Goal: Information Seeking & Learning: Learn about a topic

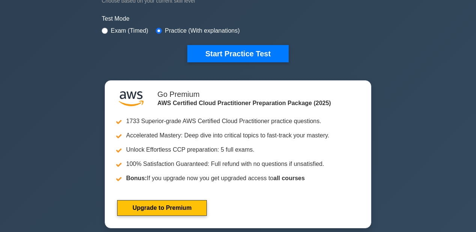
scroll to position [210, 0]
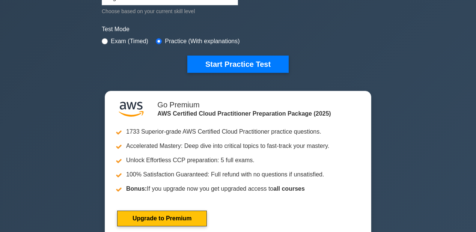
click at [239, 65] on button "Start Practice Test" at bounding box center [237, 64] width 101 height 17
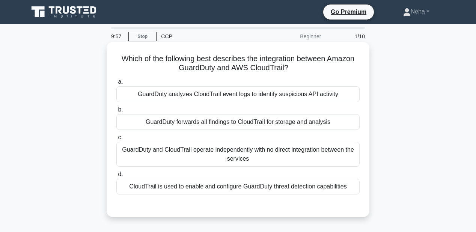
click at [247, 122] on div "GuardDuty forwards all findings to CloudTrail for storage and analysis" at bounding box center [237, 122] width 243 height 16
click at [116, 112] on input "b. GuardDuty forwards all findings to CloudTrail for storage and analysis" at bounding box center [116, 109] width 0 height 5
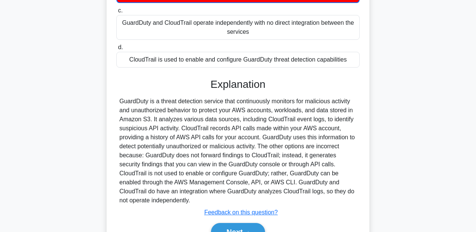
scroll to position [174, 0]
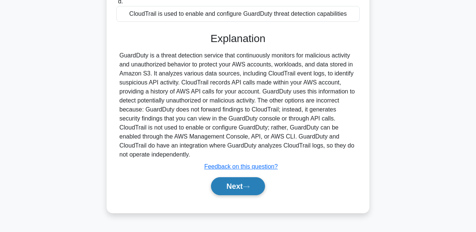
click at [247, 182] on button "Next" at bounding box center [238, 186] width 54 height 18
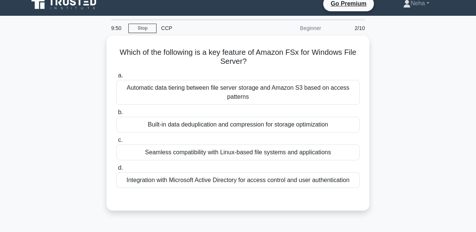
scroll to position [0, 0]
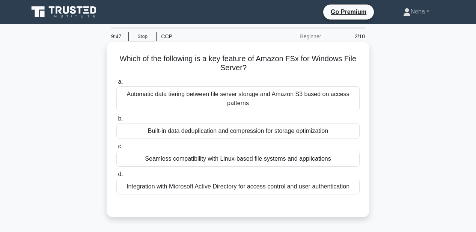
click at [261, 95] on div "Automatic data tiering between file server storage and Amazon S3 based on acces…" at bounding box center [237, 98] width 243 height 25
click at [116, 85] on input "a. Automatic data tiering between file server storage and Amazon S3 based on ac…" at bounding box center [116, 82] width 0 height 5
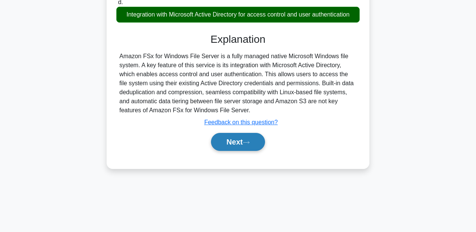
scroll to position [174, 0]
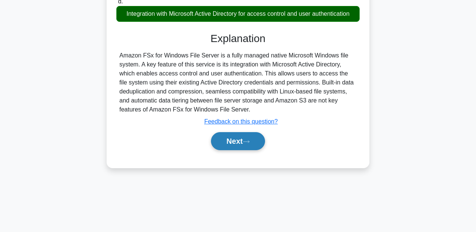
click at [253, 137] on button "Next" at bounding box center [238, 141] width 54 height 18
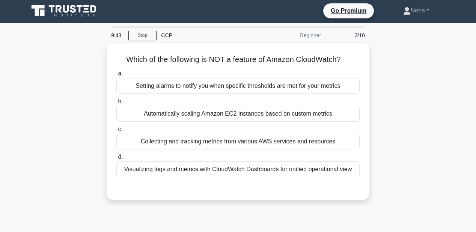
scroll to position [0, 0]
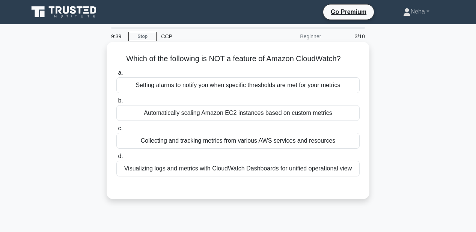
click at [192, 165] on div "Visualizing logs and metrics with CloudWatch Dashboards for unified operational…" at bounding box center [237, 169] width 243 height 16
click at [116, 159] on input "d. Visualizing logs and metrics with CloudWatch Dashboards for unified operatio…" at bounding box center [116, 156] width 0 height 5
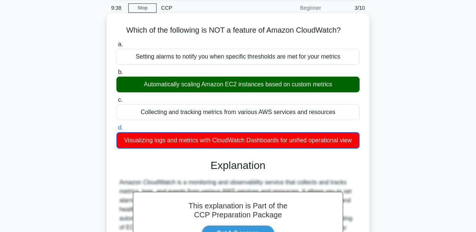
scroll to position [150, 0]
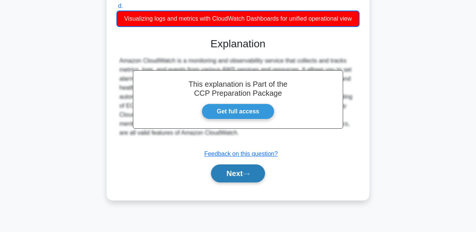
click at [233, 169] on button "Next" at bounding box center [238, 174] width 54 height 18
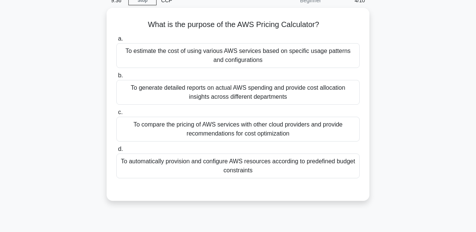
scroll to position [0, 0]
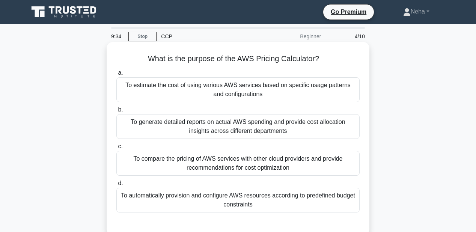
click at [243, 98] on div "To estimate the cost of using various AWS services based on specific usage patt…" at bounding box center [237, 89] width 243 height 25
click at [116, 75] on input "a. To estimate the cost of using various AWS services based on specific usage p…" at bounding box center [116, 73] width 0 height 5
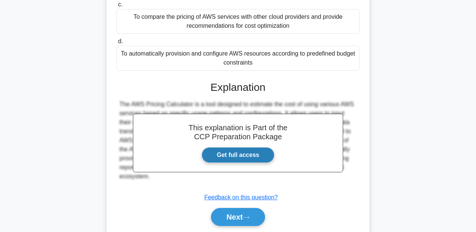
scroll to position [150, 0]
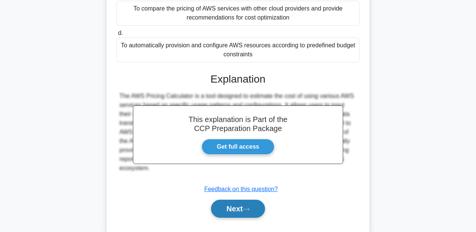
click at [241, 202] on button "Next" at bounding box center [238, 209] width 54 height 18
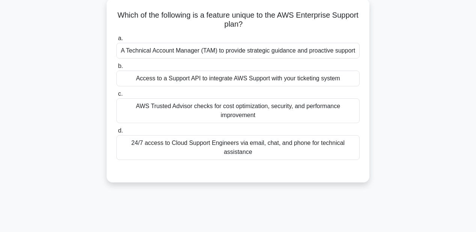
scroll to position [30, 0]
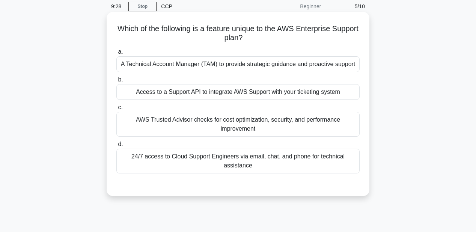
click at [243, 68] on div "A Technical Account Manager (TAM) to provide strategic guidance and proactive s…" at bounding box center [237, 64] width 243 height 16
click at [116, 54] on input "a. A Technical Account Manager (TAM) to provide strategic guidance and proactiv…" at bounding box center [116, 52] width 0 height 5
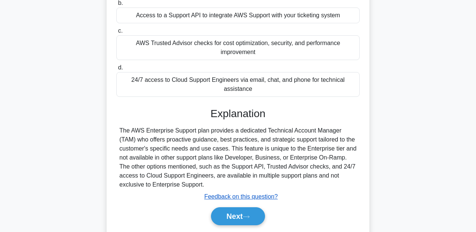
scroll to position [150, 0]
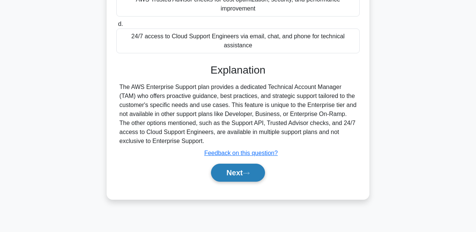
click at [238, 182] on button "Next" at bounding box center [238, 173] width 54 height 18
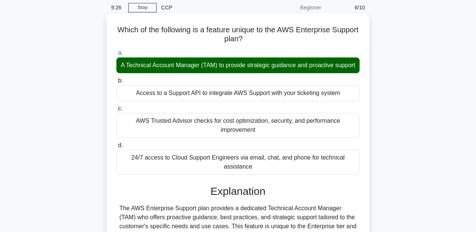
scroll to position [0, 0]
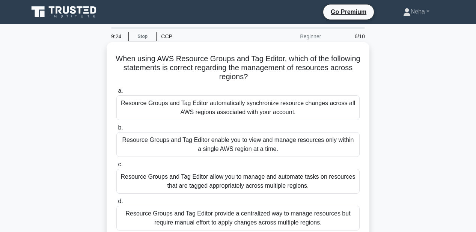
click at [237, 110] on div "Resource Groups and Tag Editor automatically synchronize resource changes acros…" at bounding box center [237, 107] width 243 height 25
click at [116, 94] on input "a. Resource Groups and Tag Editor automatically synchronize resource changes ac…" at bounding box center [116, 91] width 0 height 5
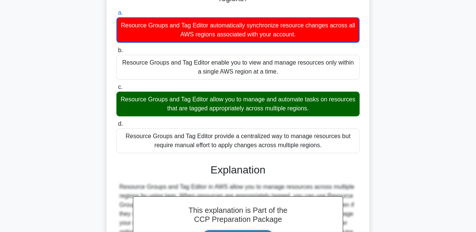
scroll to position [150, 0]
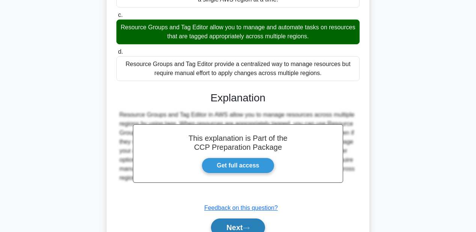
click at [239, 228] on button "Next" at bounding box center [238, 228] width 54 height 18
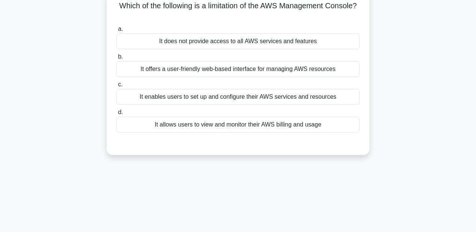
scroll to position [30, 0]
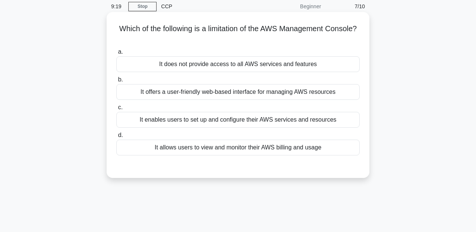
click at [238, 66] on div "It does not provide access to all AWS services and features" at bounding box center [237, 64] width 243 height 16
click at [116, 54] on input "a. It does not provide access to all AWS services and features" at bounding box center [116, 52] width 0 height 5
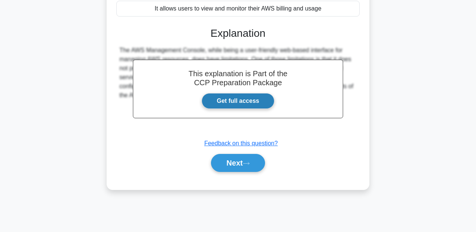
scroll to position [174, 0]
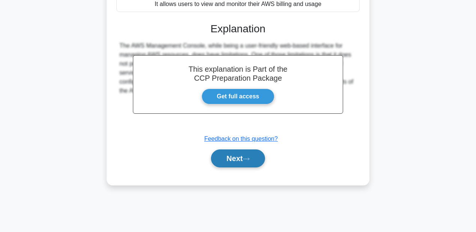
click at [238, 160] on button "Next" at bounding box center [238, 158] width 54 height 18
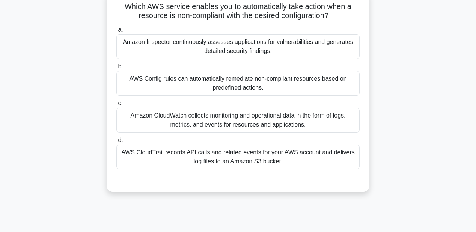
scroll to position [53, 0]
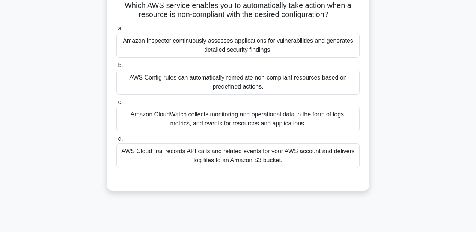
click at [261, 86] on div "AWS Config rules can automatically remediate non-compliant resources based on p…" at bounding box center [237, 82] width 243 height 25
click at [116, 68] on input "b. AWS Config rules can automatically remediate non-compliant resources based o…" at bounding box center [116, 65] width 0 height 5
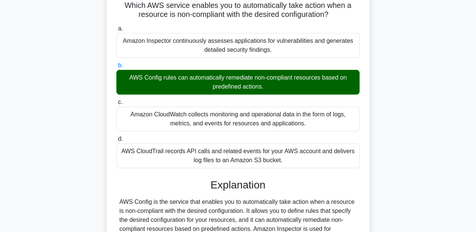
scroll to position [143, 0]
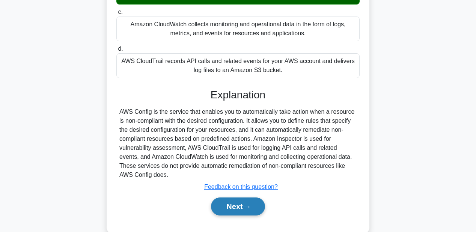
click at [245, 204] on button "Next" at bounding box center [238, 207] width 54 height 18
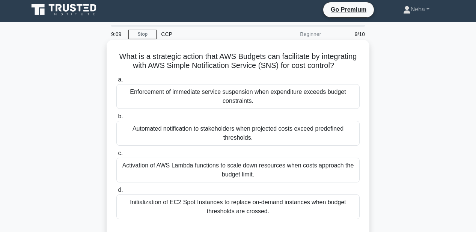
scroll to position [0, 0]
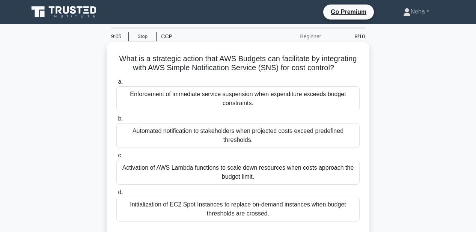
click at [235, 182] on div "Activation of AWS Lambda functions to scale down resources when costs approach …" at bounding box center [237, 172] width 243 height 25
click at [116, 158] on input "c. Activation of AWS Lambda functions to scale down resources when costs approa…" at bounding box center [116, 155] width 0 height 5
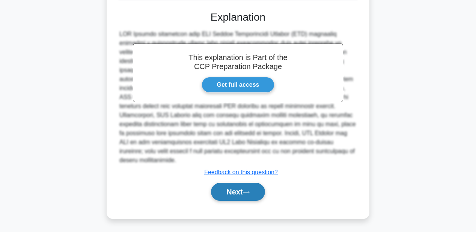
click at [238, 188] on button "Next" at bounding box center [238, 192] width 54 height 18
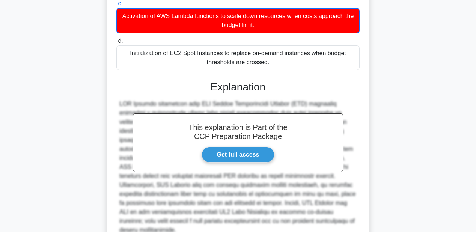
scroll to position [72, 0]
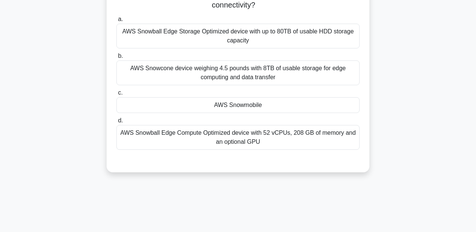
click at [240, 108] on div "AWS Snowmobile" at bounding box center [237, 105] width 243 height 16
click at [116, 95] on input "c. AWS Snowmobile" at bounding box center [116, 93] width 0 height 5
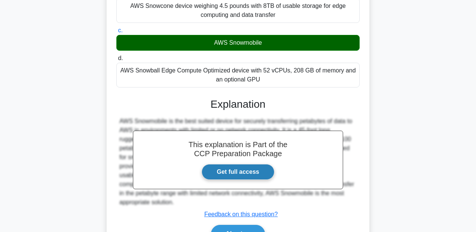
scroll to position [176, 0]
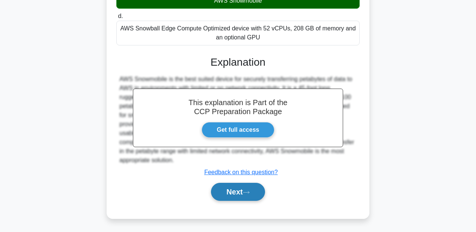
click at [243, 193] on button "Next" at bounding box center [238, 192] width 54 height 18
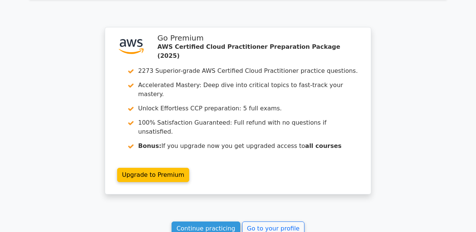
scroll to position [1202, 0]
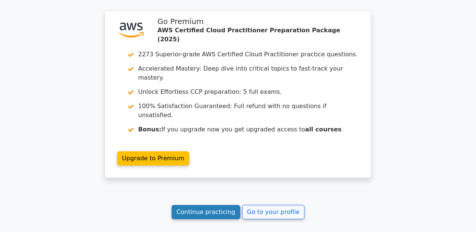
click at [216, 205] on link "Continue practicing" at bounding box center [206, 212] width 69 height 14
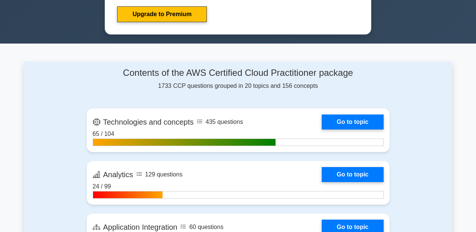
scroll to position [421, 0]
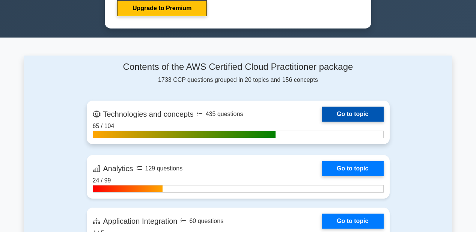
click at [358, 114] on link "Go to topic" at bounding box center [353, 114] width 62 height 15
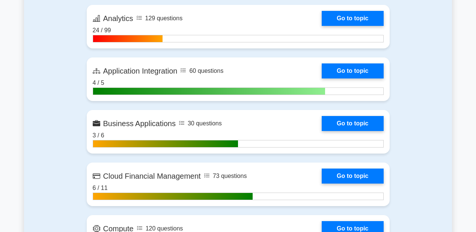
scroll to position [572, 0]
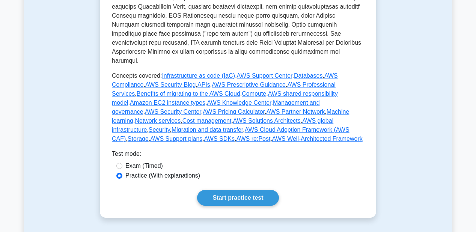
scroll to position [361, 0]
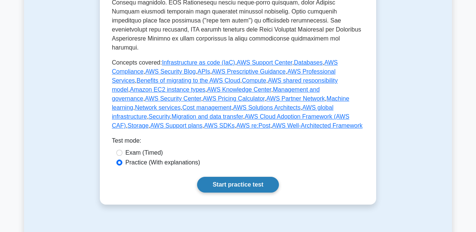
click at [240, 177] on link "Start practice test" at bounding box center [237, 185] width 81 height 16
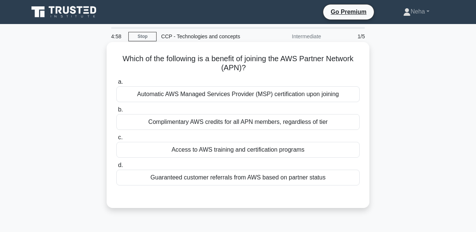
click at [233, 148] on div "Access to AWS training and certification programs" at bounding box center [237, 150] width 243 height 16
click at [116, 140] on input "c. Access to AWS training and certification programs" at bounding box center [116, 137] width 0 height 5
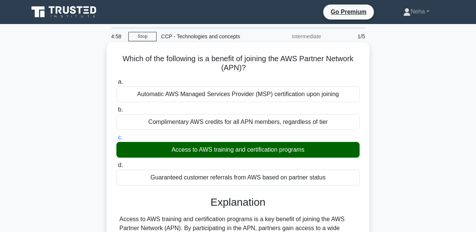
scroll to position [174, 0]
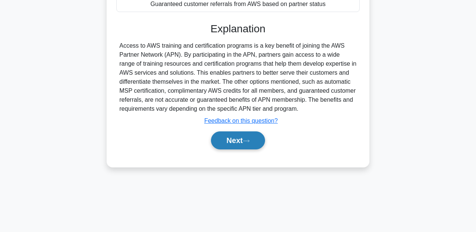
click at [231, 142] on button "Next" at bounding box center [238, 140] width 54 height 18
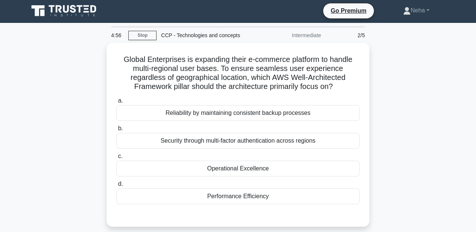
scroll to position [0, 0]
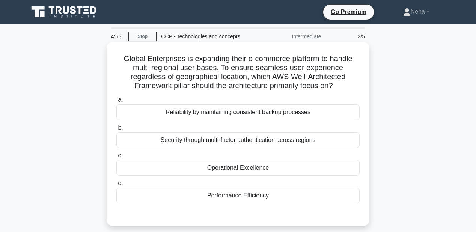
click at [234, 166] on div "Operational Excellence" at bounding box center [237, 168] width 243 height 16
click at [116, 158] on input "c. Operational Excellence" at bounding box center [116, 155] width 0 height 5
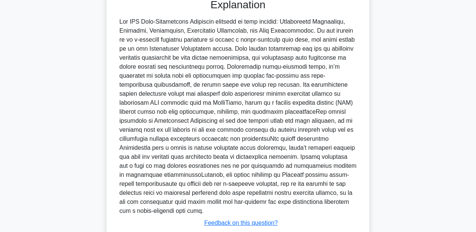
scroll to position [258, 0]
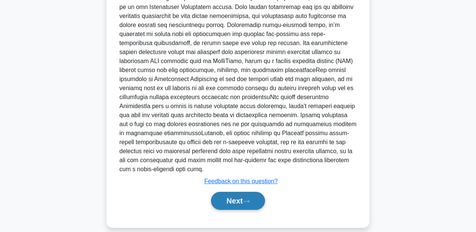
click at [240, 192] on button "Next" at bounding box center [238, 201] width 54 height 18
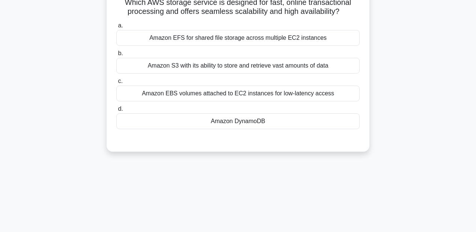
scroll to position [53, 0]
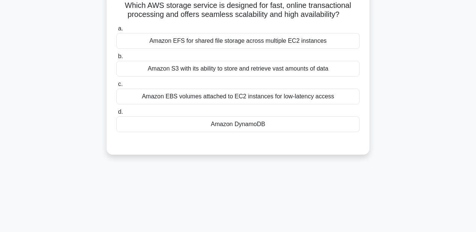
click at [240, 124] on div "Amazon DynamoDB" at bounding box center [237, 124] width 243 height 16
click at [116, 115] on input "d. Amazon DynamoDB" at bounding box center [116, 112] width 0 height 5
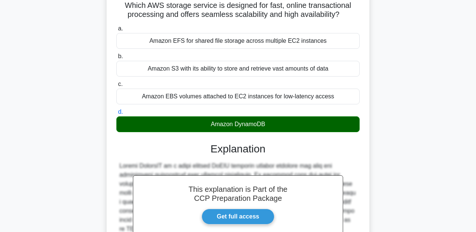
scroll to position [174, 0]
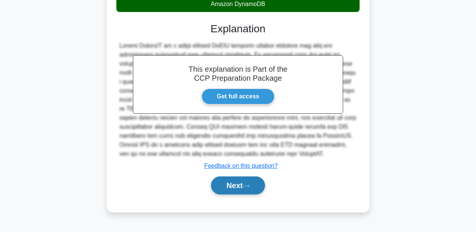
click at [233, 183] on button "Next" at bounding box center [238, 186] width 54 height 18
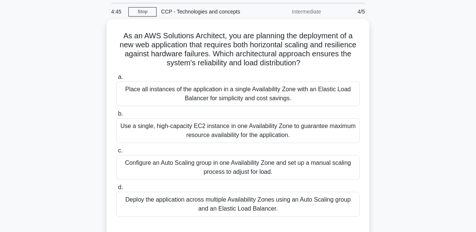
scroll to position [23, 0]
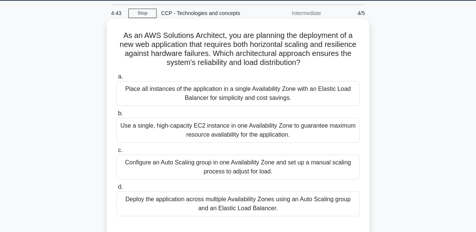
click at [232, 131] on div "Use a single, high-capacity EC2 instance in one Availability Zone to guarantee …" at bounding box center [237, 130] width 243 height 25
click at [116, 116] on input "b. Use a single, high-capacity EC2 instance in one Availability Zone to guarant…" at bounding box center [116, 113] width 0 height 5
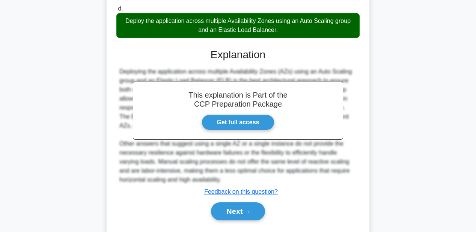
scroll to position [222, 0]
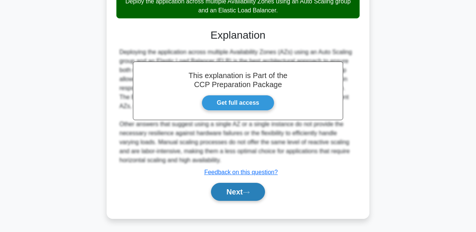
click at [238, 189] on button "Next" at bounding box center [238, 192] width 54 height 18
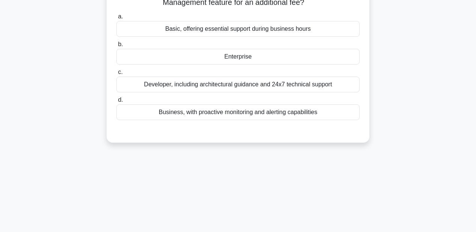
scroll to position [54, 0]
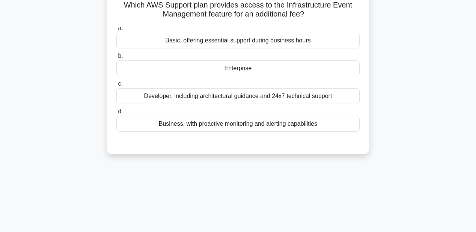
click at [254, 65] on div "Enterprise" at bounding box center [237, 68] width 243 height 16
click at [116, 59] on input "b. Enterprise" at bounding box center [116, 56] width 0 height 5
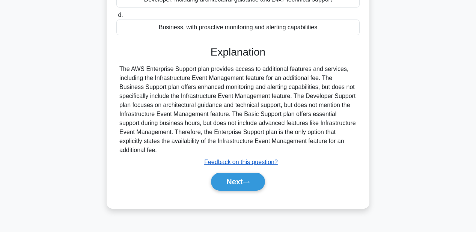
scroll to position [174, 0]
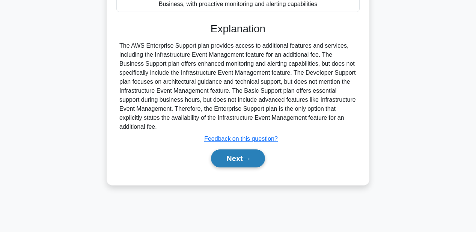
click at [245, 164] on button "Next" at bounding box center [238, 158] width 54 height 18
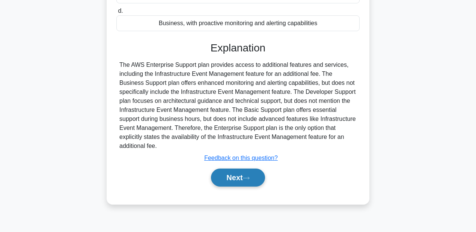
scroll to position [143, 0]
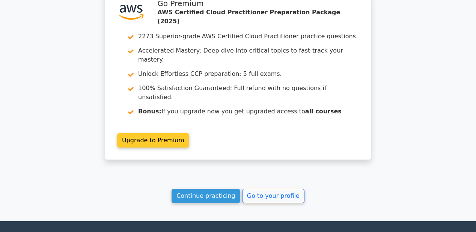
scroll to position [1035, 0]
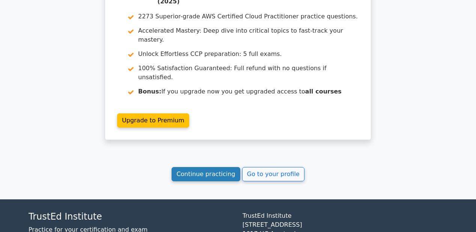
click at [215, 167] on link "Continue practicing" at bounding box center [206, 174] width 69 height 14
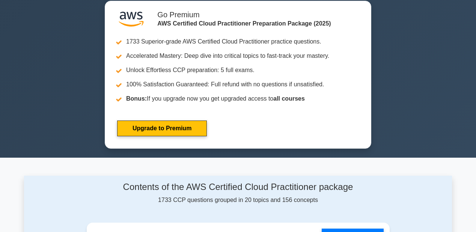
scroll to position [391, 0]
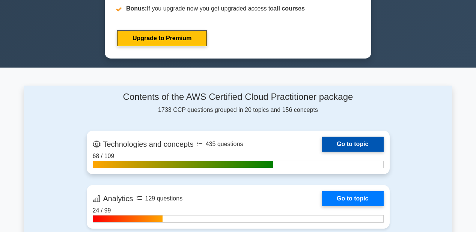
click at [338, 141] on link "Go to topic" at bounding box center [353, 144] width 62 height 15
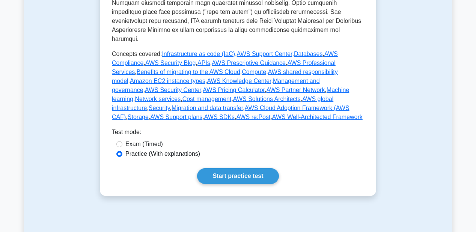
scroll to position [421, 0]
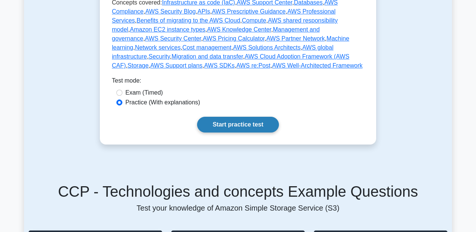
click at [233, 117] on link "Start practice test" at bounding box center [237, 125] width 81 height 16
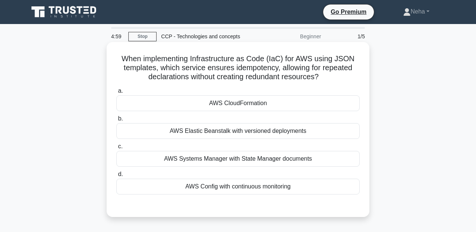
click at [235, 105] on div "AWS CloudFormation" at bounding box center [237, 103] width 243 height 16
click at [116, 94] on input "a. AWS CloudFormation" at bounding box center [116, 91] width 0 height 5
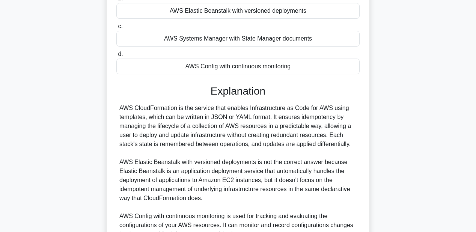
scroll to position [239, 0]
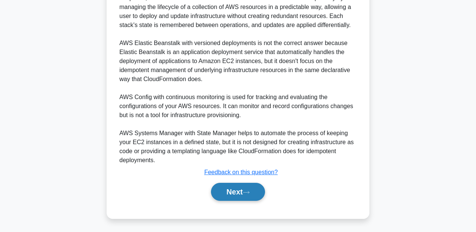
click at [242, 186] on button "Next" at bounding box center [238, 192] width 54 height 18
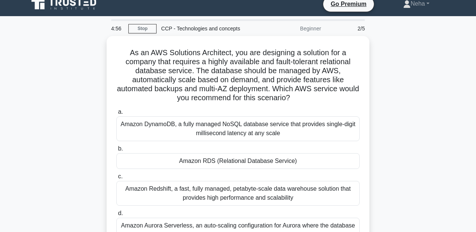
scroll to position [0, 0]
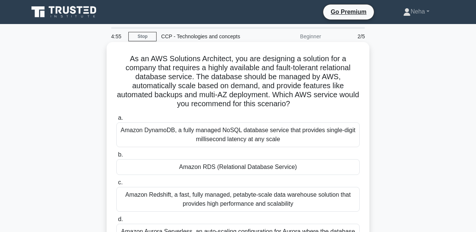
click at [245, 169] on div "Amazon RDS (Relational Database Service)" at bounding box center [237, 167] width 243 height 16
click at [116, 157] on input "b. Amazon RDS (Relational Database Service)" at bounding box center [116, 154] width 0 height 5
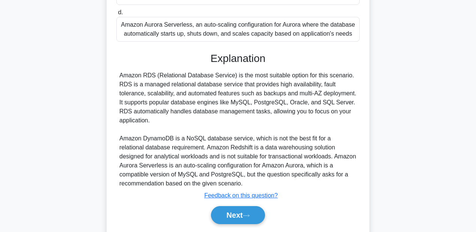
scroll to position [230, 0]
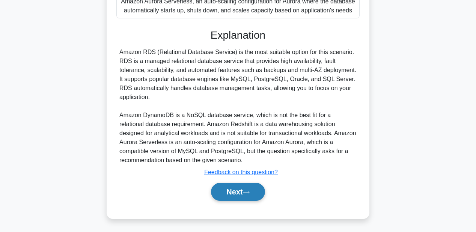
click at [242, 190] on button "Next" at bounding box center [238, 192] width 54 height 18
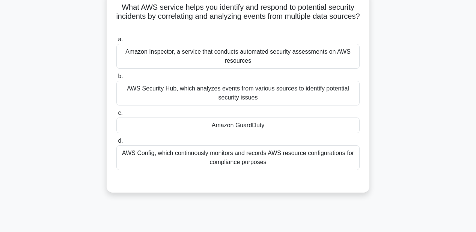
scroll to position [0, 0]
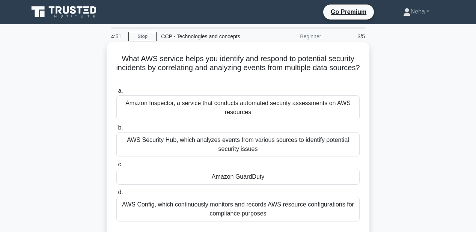
click at [243, 177] on div "Amazon GuardDuty" at bounding box center [237, 177] width 243 height 16
click at [116, 167] on input "c. Amazon GuardDuty" at bounding box center [116, 164] width 0 height 5
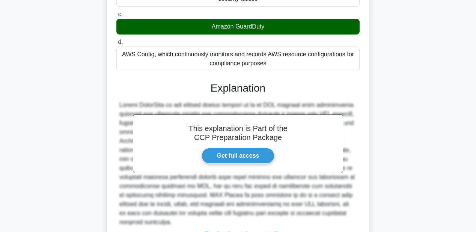
scroll to position [203, 0]
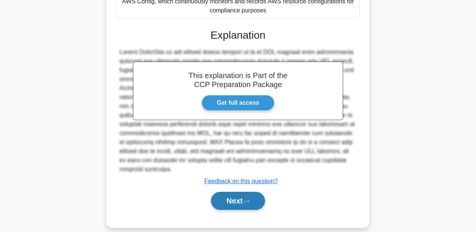
click at [243, 192] on button "Next" at bounding box center [238, 201] width 54 height 18
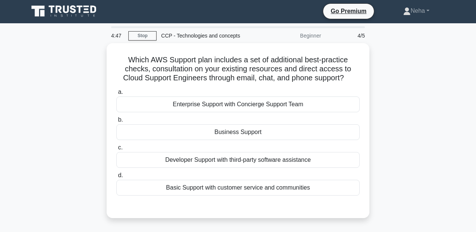
scroll to position [0, 0]
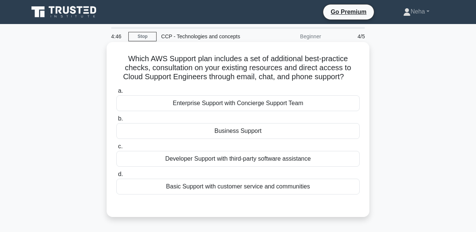
click at [249, 135] on div "Business Support" at bounding box center [237, 131] width 243 height 16
click at [116, 121] on input "b. Business Support" at bounding box center [116, 118] width 0 height 5
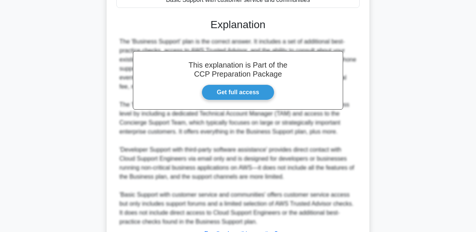
scroll to position [248, 0]
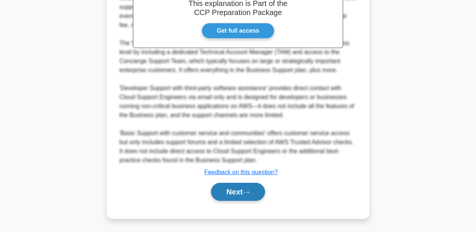
click at [246, 186] on button "Next" at bounding box center [238, 192] width 54 height 18
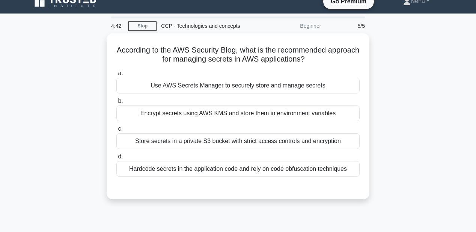
scroll to position [0, 0]
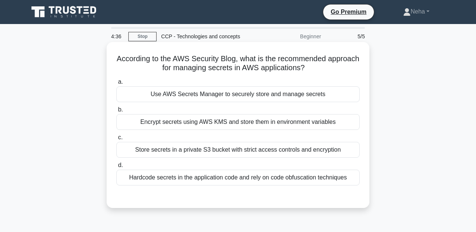
click at [222, 149] on div "Store secrets in a private S3 bucket with strict access controls and encryption" at bounding box center [237, 150] width 243 height 16
click at [116, 140] on input "c. Store secrets in a private S3 bucket with strict access controls and encrypt…" at bounding box center [116, 137] width 0 height 5
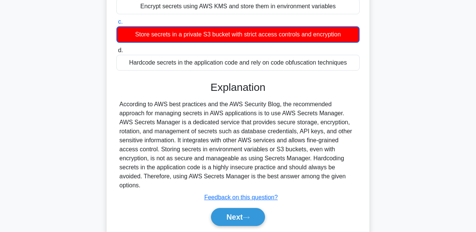
scroll to position [113, 0]
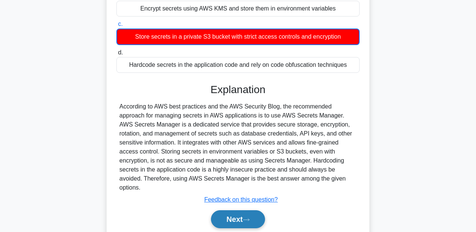
click at [248, 210] on button "Next" at bounding box center [238, 219] width 54 height 18
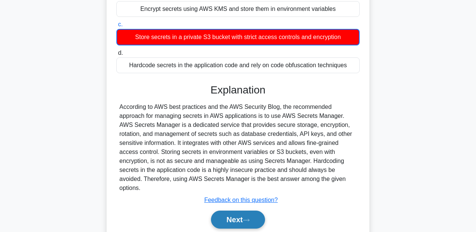
scroll to position [150, 0]
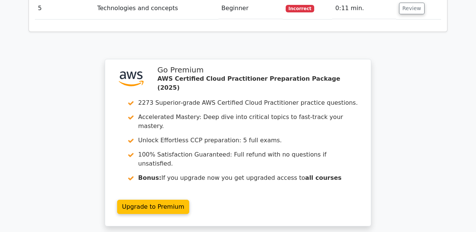
scroll to position [1137, 0]
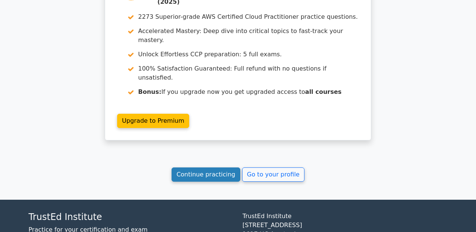
click at [207, 168] on link "Continue practicing" at bounding box center [206, 175] width 69 height 14
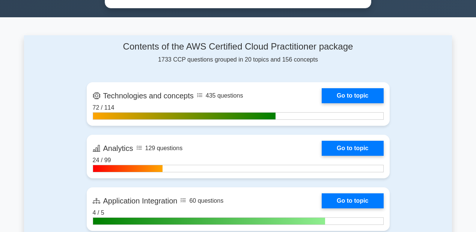
scroll to position [511, 0]
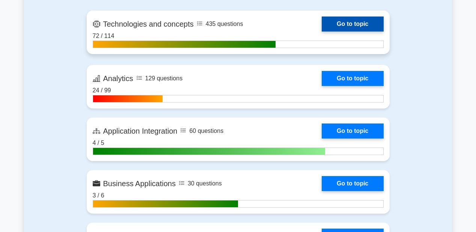
click at [331, 23] on link "Go to topic" at bounding box center [353, 24] width 62 height 15
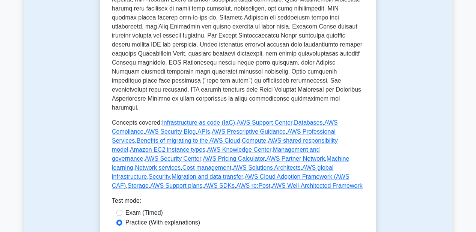
scroll to position [421, 0]
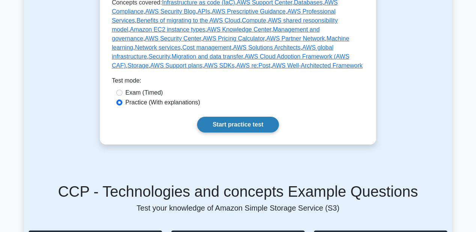
click at [249, 117] on link "Start practice test" at bounding box center [237, 125] width 81 height 16
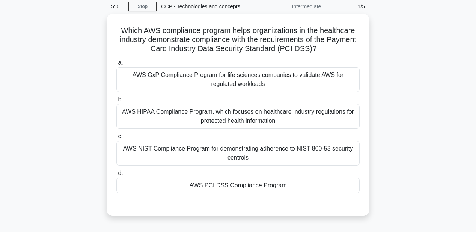
scroll to position [60, 0]
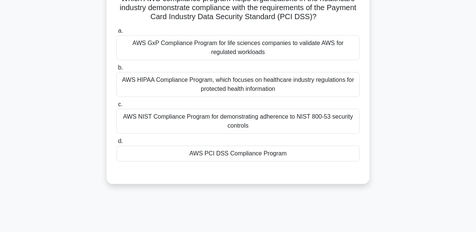
click at [252, 152] on div "AWS PCI DSS Compliance Program" at bounding box center [237, 154] width 243 height 16
click at [116, 144] on input "d. AWS PCI DSS Compliance Program" at bounding box center [116, 141] width 0 height 5
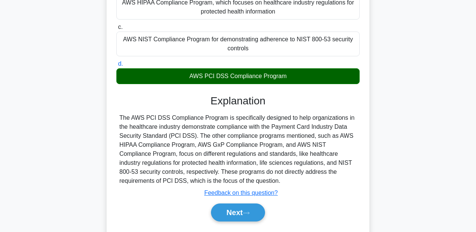
scroll to position [174, 0]
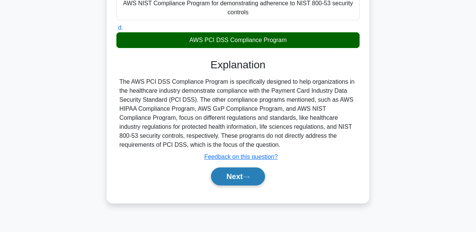
click at [250, 176] on icon at bounding box center [246, 177] width 7 height 4
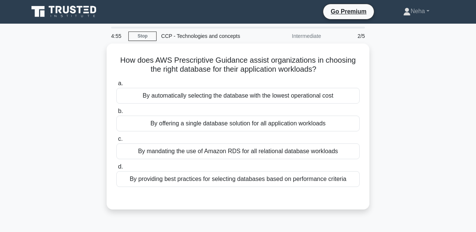
scroll to position [0, 0]
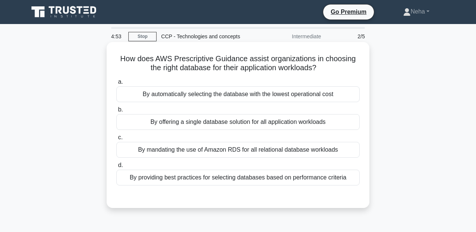
click at [266, 97] on div "By automatically selecting the database with the lowest operational cost" at bounding box center [237, 94] width 243 height 16
click at [116, 85] on input "a. By automatically selecting the database with the lowest operational cost" at bounding box center [116, 82] width 0 height 5
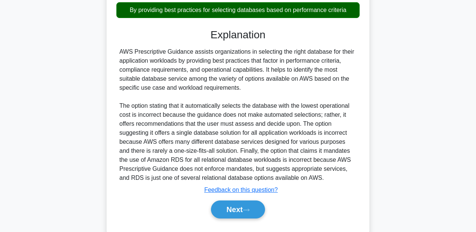
scroll to position [186, 0]
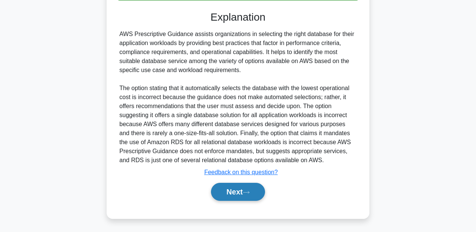
click at [248, 191] on icon at bounding box center [246, 192] width 7 height 4
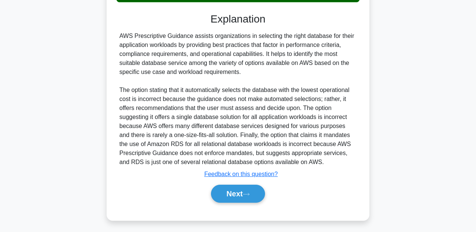
scroll to position [174, 0]
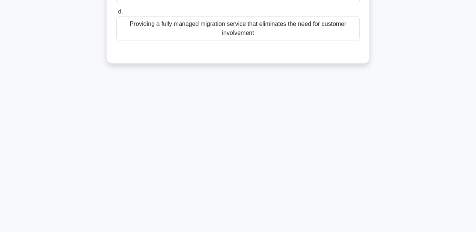
click at [246, 186] on div "4:50 Stop CCP - Technologies and concepts Intermediate 3/5 What is a key benefi…" at bounding box center [238, 42] width 428 height 376
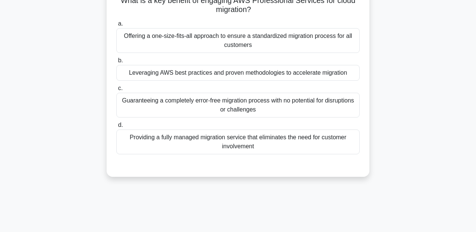
scroll to position [0, 0]
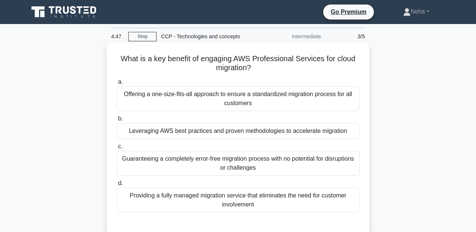
click at [246, 130] on div "Leveraging AWS best practices and proven methodologies to accelerate migration" at bounding box center [237, 131] width 243 height 16
click at [116, 121] on input "b. Leveraging AWS best practices and proven methodologies to accelerate migrati…" at bounding box center [116, 118] width 0 height 5
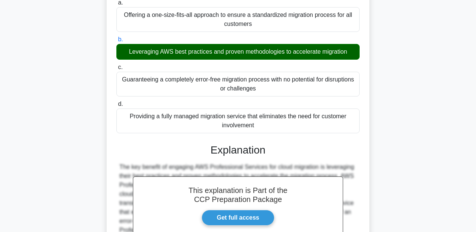
scroll to position [174, 0]
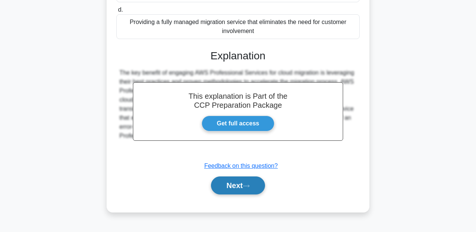
click at [245, 190] on button "Next" at bounding box center [238, 186] width 54 height 18
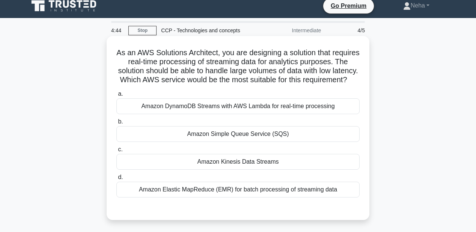
scroll to position [0, 0]
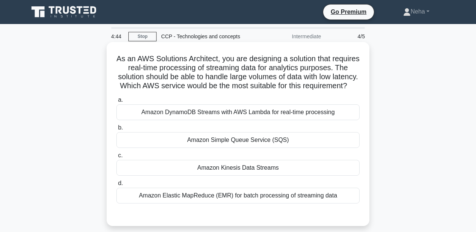
click at [248, 174] on div "Amazon Kinesis Data Streams" at bounding box center [237, 168] width 243 height 16
click at [116, 158] on input "c. Amazon Kinesis Data Streams" at bounding box center [116, 155] width 0 height 5
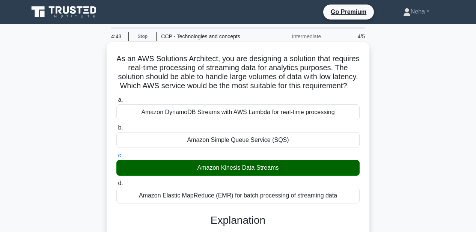
scroll to position [174, 0]
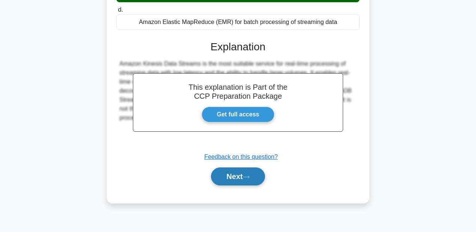
click at [248, 181] on button "Next" at bounding box center [238, 177] width 54 height 18
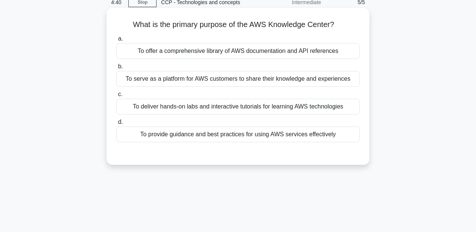
scroll to position [23, 0]
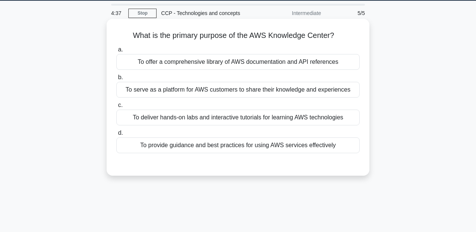
click at [248, 142] on div "To provide guidance and best practices for using AWS services effectively" at bounding box center [237, 145] width 243 height 16
click at [116, 136] on input "d. To provide guidance and best practices for using AWS services effectively" at bounding box center [116, 133] width 0 height 5
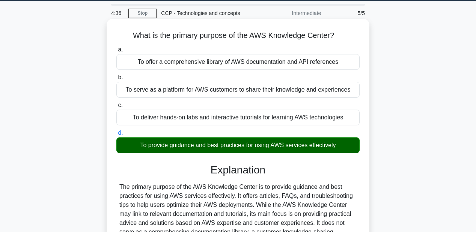
scroll to position [174, 0]
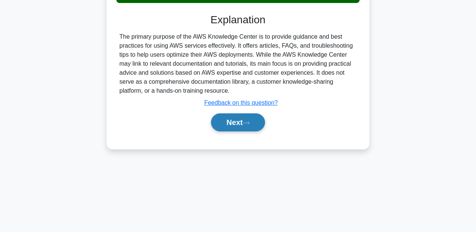
click at [247, 122] on icon at bounding box center [246, 123] width 7 height 4
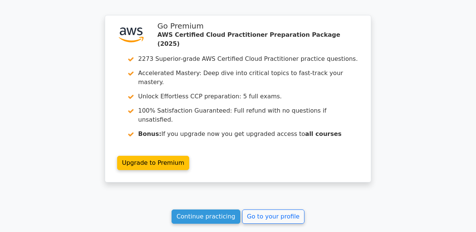
scroll to position [1067, 0]
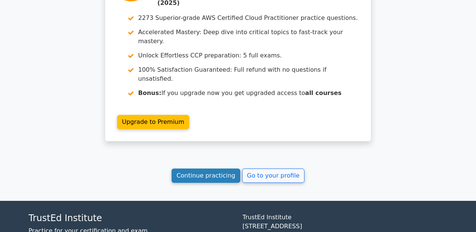
click at [230, 169] on link "Continue practicing" at bounding box center [206, 176] width 69 height 14
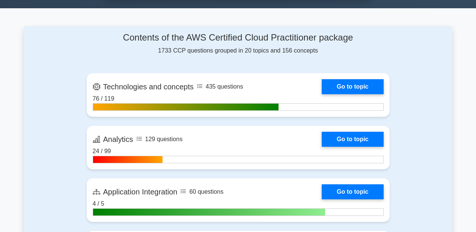
scroll to position [451, 0]
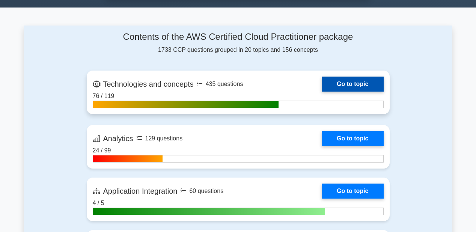
click at [326, 81] on link "Go to topic" at bounding box center [353, 84] width 62 height 15
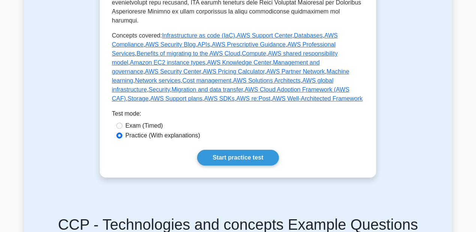
scroll to position [418, 0]
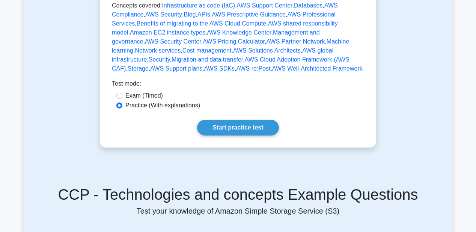
click at [246, 120] on link "Start practice test" at bounding box center [237, 128] width 81 height 16
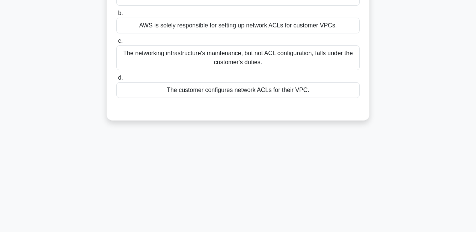
scroll to position [120, 0]
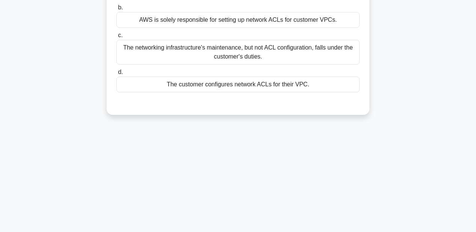
click at [251, 86] on div "The customer configures network ACLs for their VPC." at bounding box center [237, 85] width 243 height 16
click at [116, 75] on input "d. The customer configures network ACLs for their VPC." at bounding box center [116, 72] width 0 height 5
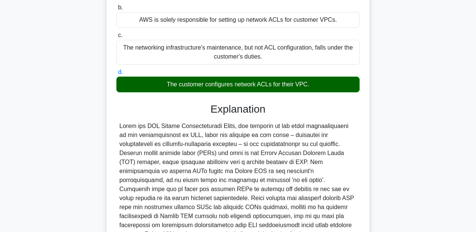
scroll to position [203, 0]
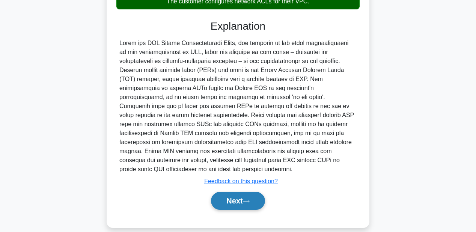
click at [250, 195] on button "Next" at bounding box center [238, 201] width 54 height 18
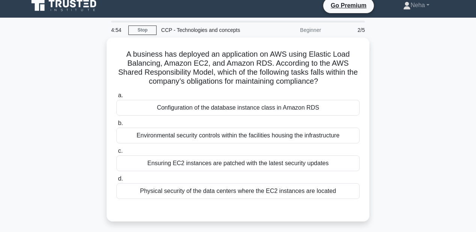
scroll to position [0, 0]
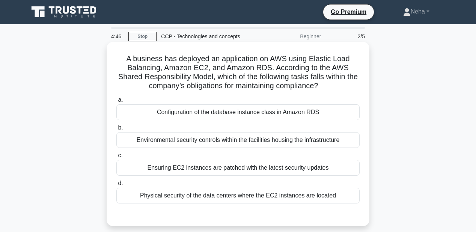
click at [278, 142] on div "Environmental security controls within the facilities housing the infrastructure" at bounding box center [237, 140] width 243 height 16
click at [116, 130] on input "b. Environmental security controls within the facilities housing the infrastruc…" at bounding box center [116, 127] width 0 height 5
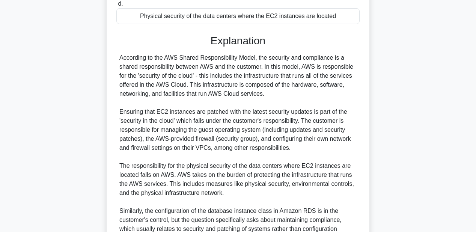
scroll to position [294, 0]
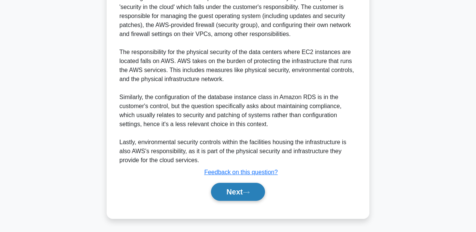
click at [248, 187] on button "Next" at bounding box center [238, 192] width 54 height 18
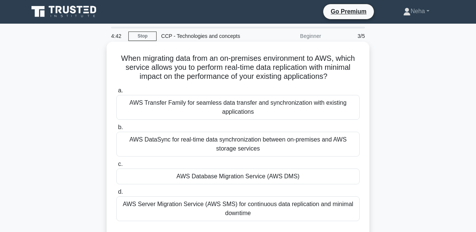
scroll to position [0, 0]
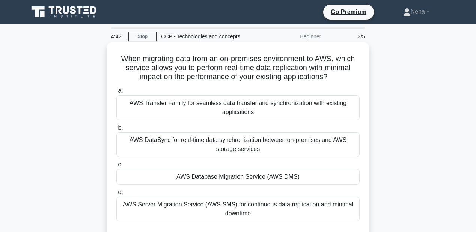
click at [253, 180] on div "AWS Database Migration Service (AWS DMS)" at bounding box center [237, 177] width 243 height 16
click at [116, 167] on input "c. AWS Database Migration Service (AWS DMS)" at bounding box center [116, 164] width 0 height 5
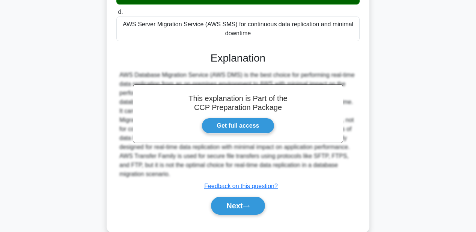
scroll to position [194, 0]
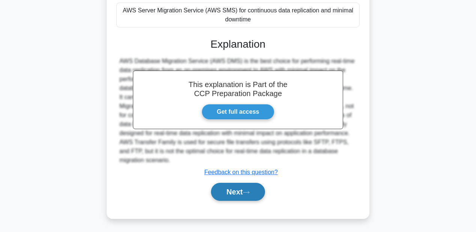
click at [251, 186] on button "Next" at bounding box center [238, 192] width 54 height 18
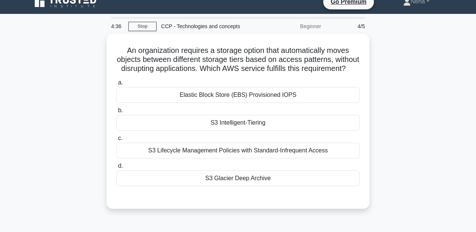
scroll to position [0, 0]
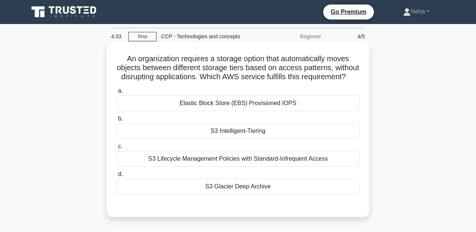
click at [240, 139] on div "S3 Intelligent-Tiering" at bounding box center [237, 131] width 243 height 16
click at [116, 121] on input "b. S3 Intelligent-Tiering" at bounding box center [116, 118] width 0 height 5
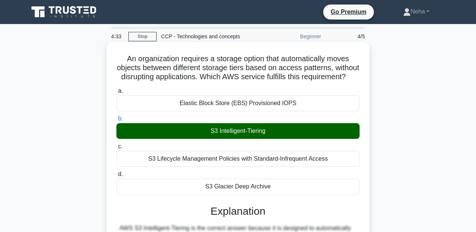
scroll to position [180, 0]
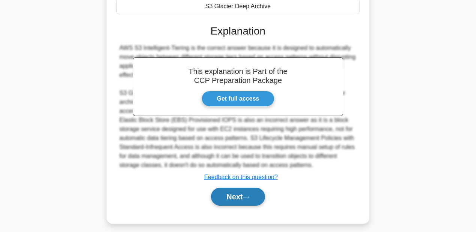
click at [247, 206] on button "Next" at bounding box center [238, 197] width 54 height 18
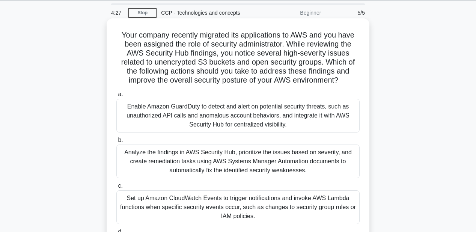
scroll to position [60, 0]
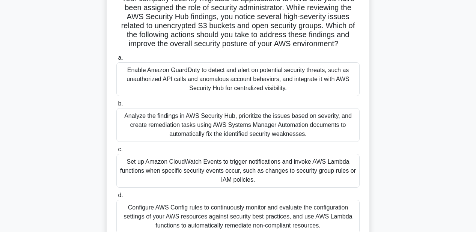
click at [248, 212] on div "Configure AWS Config rules to continuously monitor and evaluate the configurati…" at bounding box center [237, 217] width 243 height 34
click at [116, 198] on input "d. Configure AWS Config rules to continuously monitor and evaluate the configur…" at bounding box center [116, 195] width 0 height 5
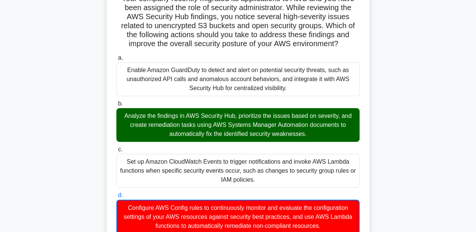
scroll to position [258, 0]
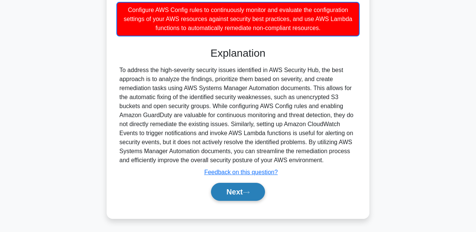
click at [249, 196] on button "Next" at bounding box center [238, 192] width 54 height 18
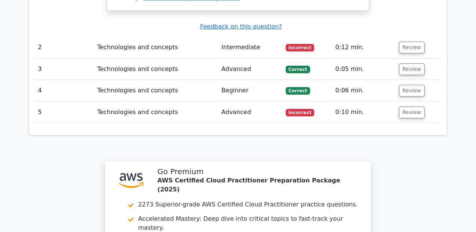
scroll to position [1052, 0]
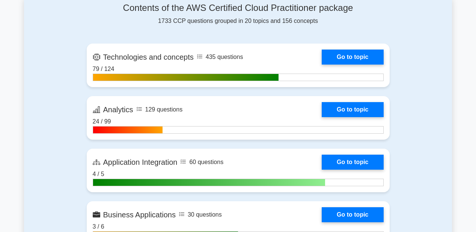
scroll to position [481, 0]
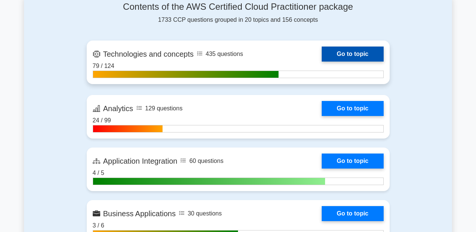
click at [346, 51] on link "Go to topic" at bounding box center [353, 54] width 62 height 15
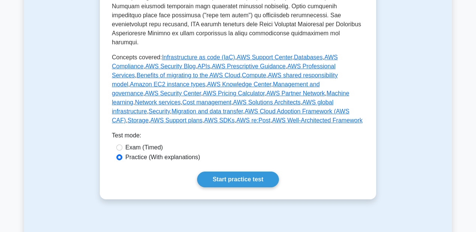
scroll to position [451, 0]
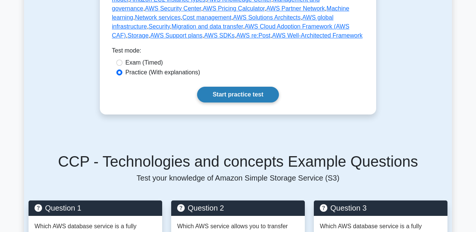
click at [249, 87] on link "Start practice test" at bounding box center [237, 95] width 81 height 16
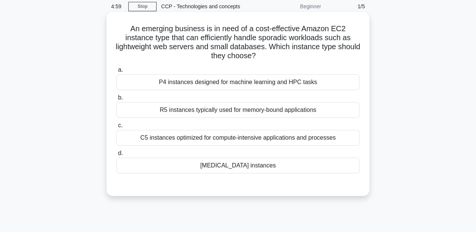
click at [240, 164] on div "T3 instances" at bounding box center [237, 166] width 243 height 16
click at [116, 156] on input "d. T3 instances" at bounding box center [116, 153] width 0 height 5
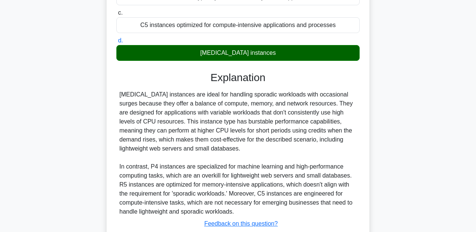
scroll to position [194, 0]
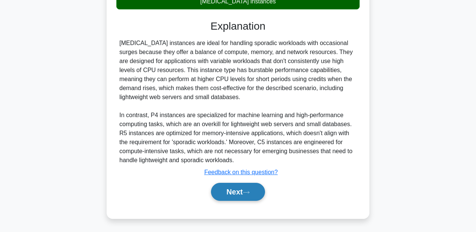
click at [242, 187] on button "Next" at bounding box center [238, 192] width 54 height 18
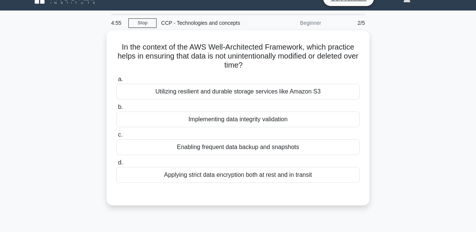
scroll to position [0, 0]
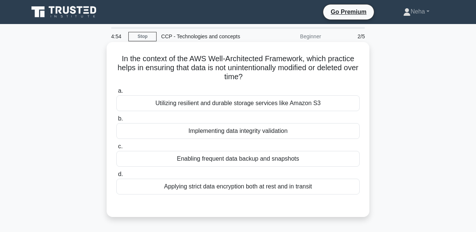
click at [248, 130] on div "Implementing data integrity validation" at bounding box center [237, 131] width 243 height 16
click at [116, 121] on input "b. Implementing data integrity validation" at bounding box center [116, 118] width 0 height 5
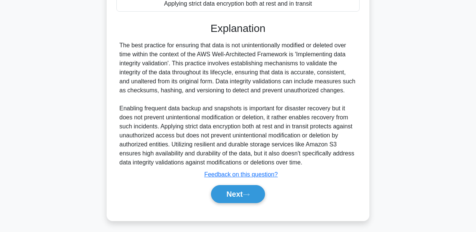
scroll to position [185, 0]
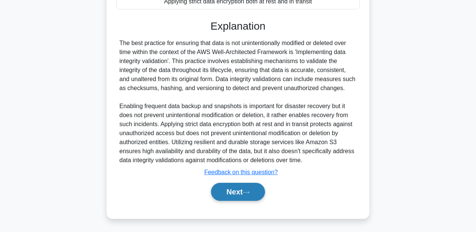
click at [243, 194] on button "Next" at bounding box center [238, 192] width 54 height 18
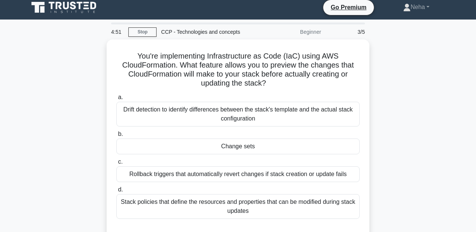
scroll to position [0, 0]
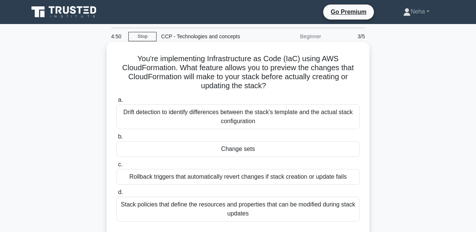
click at [251, 151] on div "Change sets" at bounding box center [237, 149] width 243 height 16
click at [116, 139] on input "b. Change sets" at bounding box center [116, 136] width 0 height 5
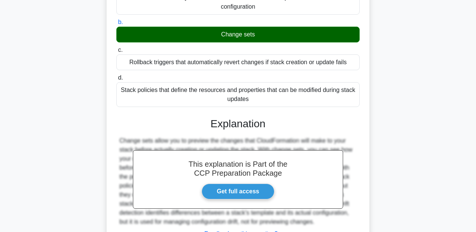
scroll to position [176, 0]
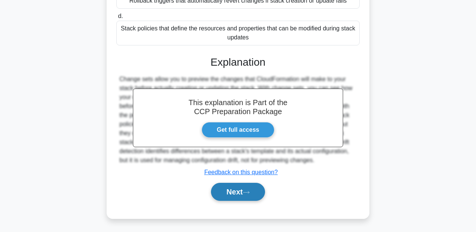
click at [246, 186] on button "Next" at bounding box center [238, 192] width 54 height 18
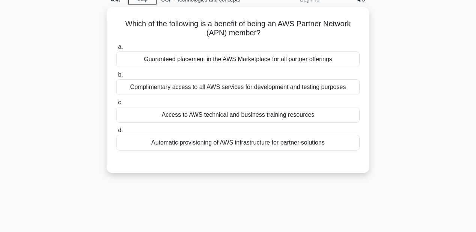
scroll to position [0, 0]
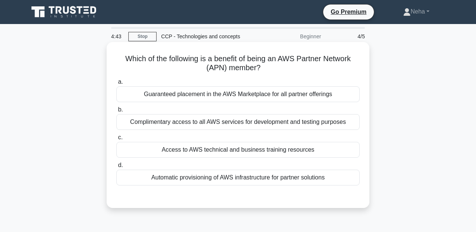
click at [249, 156] on div "Access to AWS technical and business training resources" at bounding box center [237, 150] width 243 height 16
click at [116, 140] on input "c. Access to AWS technical and business training resources" at bounding box center [116, 137] width 0 height 5
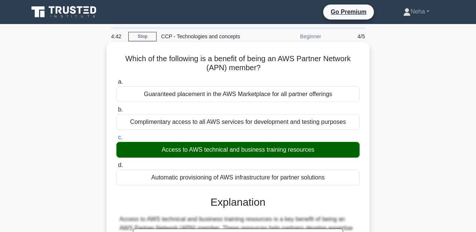
scroll to position [174, 0]
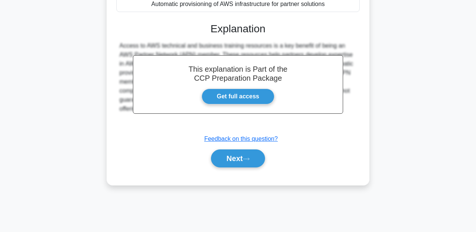
click at [249, 157] on icon at bounding box center [246, 159] width 7 height 4
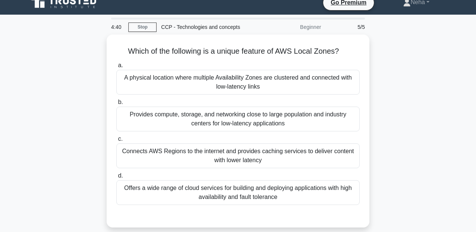
scroll to position [0, 0]
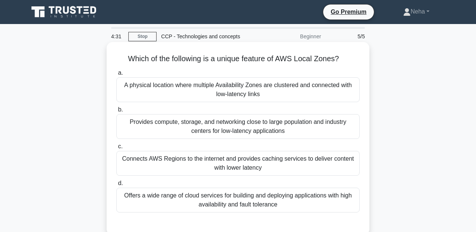
click at [259, 134] on div "Provides compute, storage, and networking close to large population and industr…" at bounding box center [237, 126] width 243 height 25
click at [116, 112] on input "b. Provides compute, storage, and networking close to large population and indu…" at bounding box center [116, 109] width 0 height 5
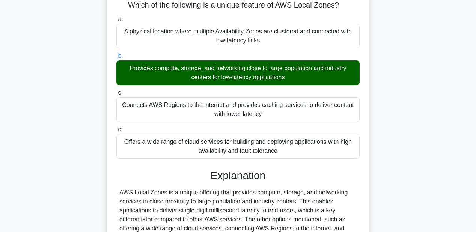
scroll to position [150, 0]
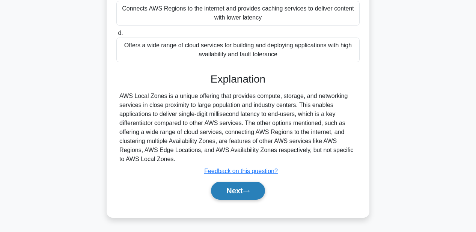
click at [236, 194] on button "Next" at bounding box center [238, 191] width 54 height 18
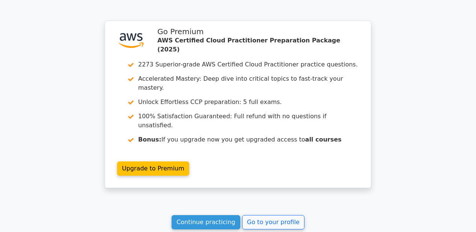
scroll to position [1082, 0]
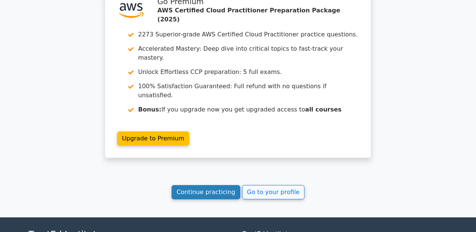
click at [212, 185] on link "Continue practicing" at bounding box center [206, 192] width 69 height 14
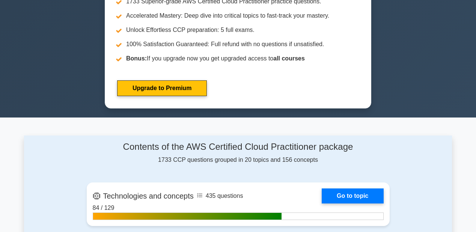
scroll to position [391, 0]
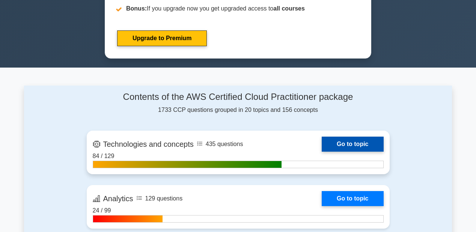
click at [329, 138] on link "Go to topic" at bounding box center [353, 144] width 62 height 15
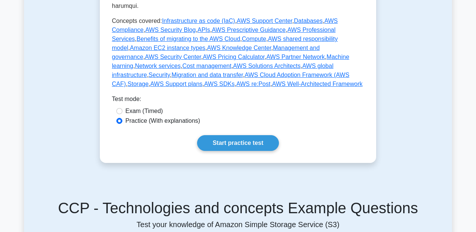
scroll to position [391, 0]
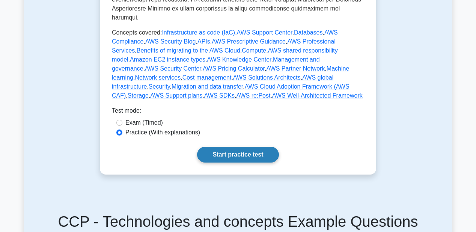
click at [264, 148] on link "Start practice test" at bounding box center [237, 155] width 81 height 16
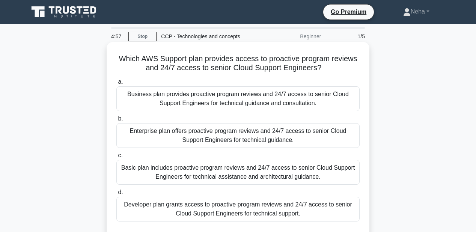
click at [266, 138] on div "Enterprise plan offers proactive program reviews and 24/7 access to senior Clou…" at bounding box center [237, 135] width 243 height 25
click at [116, 121] on input "b. Enterprise plan offers proactive program reviews and 24/7 access to senior C…" at bounding box center [116, 118] width 0 height 5
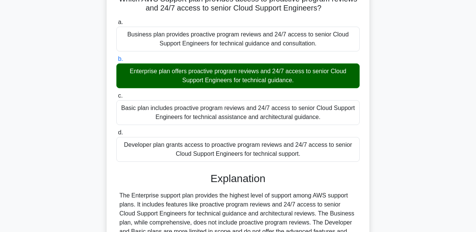
scroll to position [150, 0]
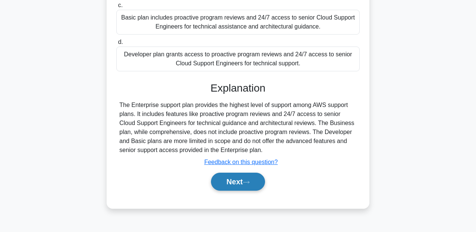
click at [247, 186] on button "Next" at bounding box center [238, 182] width 54 height 18
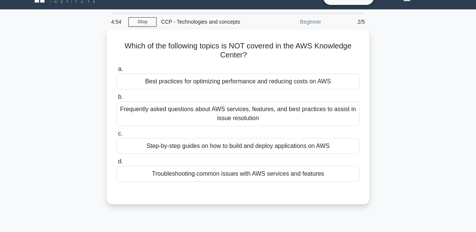
scroll to position [0, 0]
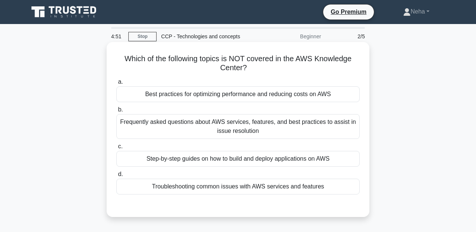
click at [295, 188] on div "Troubleshooting common issues with AWS services and features" at bounding box center [237, 187] width 243 height 16
click at [116, 177] on input "d. Troubleshooting common issues with AWS services and features" at bounding box center [116, 174] width 0 height 5
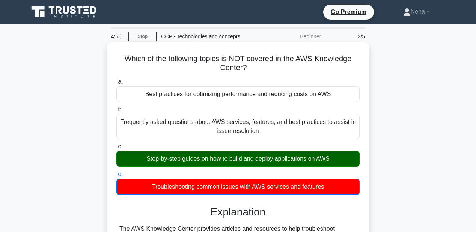
scroll to position [174, 0]
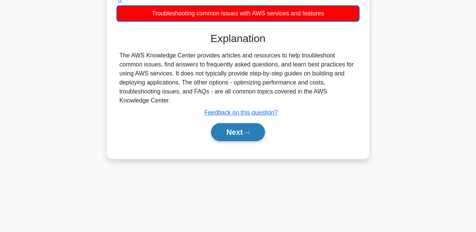
click at [245, 131] on button "Next" at bounding box center [238, 132] width 54 height 18
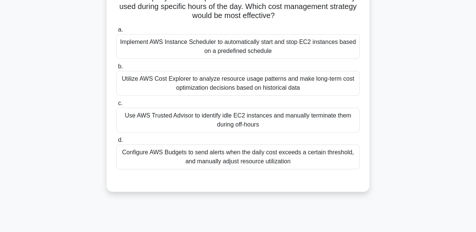
scroll to position [53, 0]
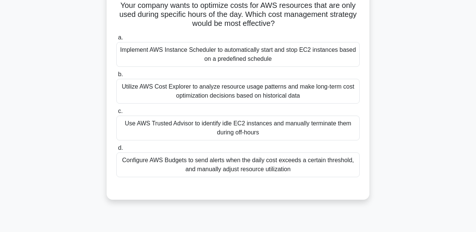
click at [243, 131] on div "Use AWS Trusted Advisor to identify idle EC2 instances and manually terminate t…" at bounding box center [237, 128] width 243 height 25
click at [116, 114] on input "c. Use AWS Trusted Advisor to identify idle EC2 instances and manually terminat…" at bounding box center [116, 111] width 0 height 5
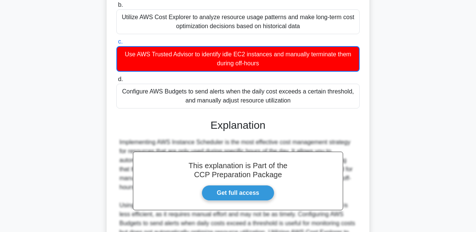
scroll to position [222, 0]
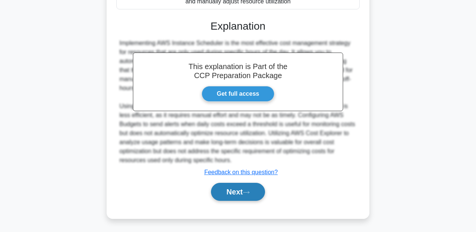
click at [243, 195] on button "Next" at bounding box center [238, 192] width 54 height 18
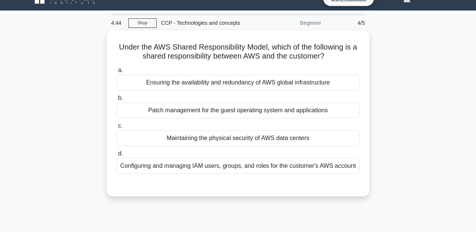
scroll to position [0, 0]
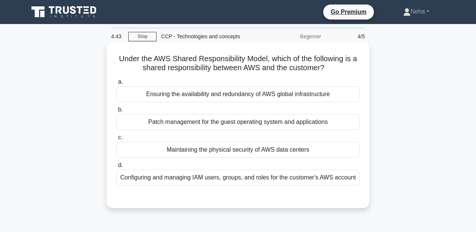
click at [264, 154] on div "Maintaining the physical security of AWS data centers" at bounding box center [237, 150] width 243 height 16
click at [116, 140] on input "c. Maintaining the physical security of AWS data centers" at bounding box center [116, 137] width 0 height 5
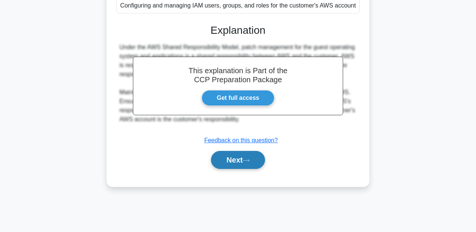
scroll to position [174, 0]
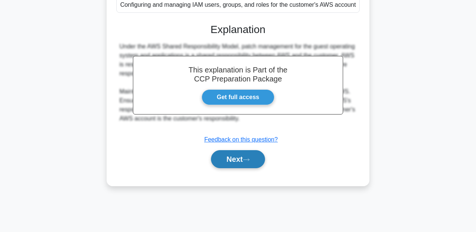
click at [256, 164] on button "Next" at bounding box center [238, 159] width 54 height 18
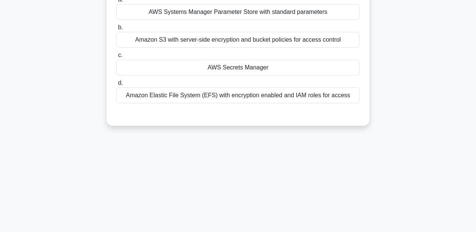
scroll to position [23, 0]
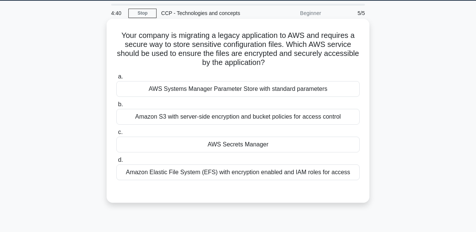
click at [258, 151] on div "AWS Secrets Manager" at bounding box center [237, 145] width 243 height 16
click at [116, 135] on input "c. AWS Secrets Manager" at bounding box center [116, 132] width 0 height 5
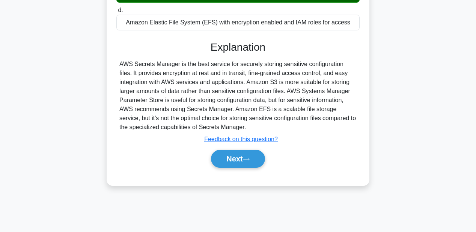
scroll to position [174, 0]
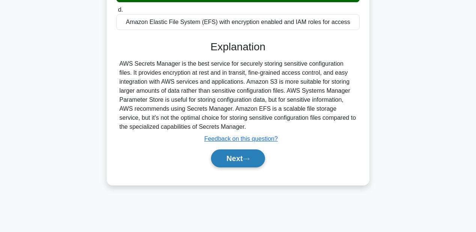
click at [241, 160] on button "Next" at bounding box center [238, 158] width 54 height 18
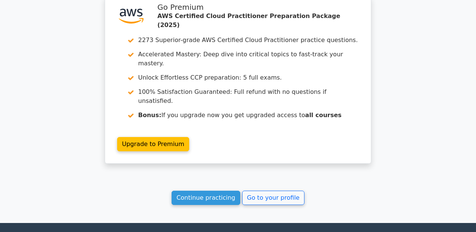
scroll to position [1050, 0]
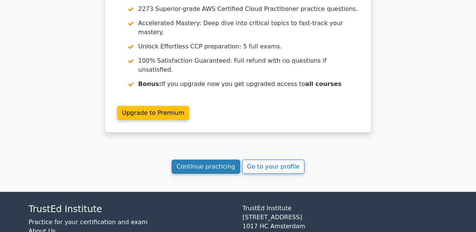
click at [225, 160] on link "Continue practicing" at bounding box center [206, 167] width 69 height 14
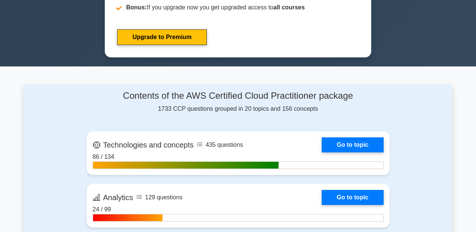
scroll to position [391, 0]
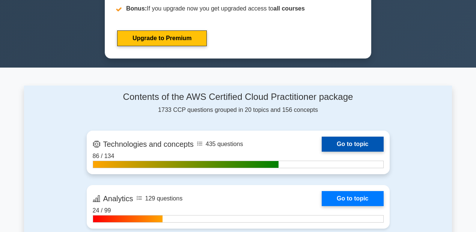
click at [362, 146] on link "Go to topic" at bounding box center [353, 144] width 62 height 15
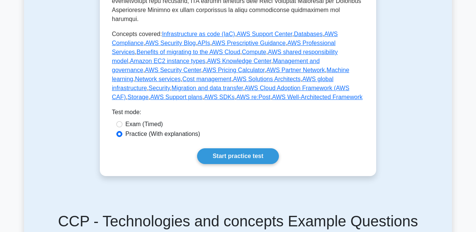
scroll to position [391, 0]
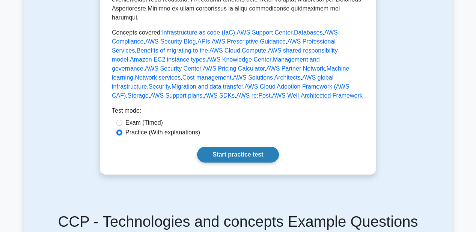
click at [240, 147] on link "Start practice test" at bounding box center [237, 155] width 81 height 16
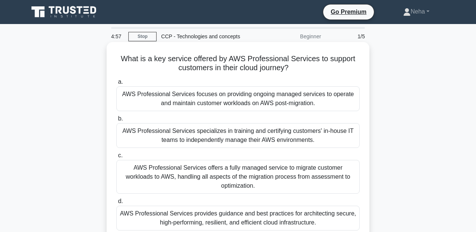
click at [247, 174] on div "AWS Professional Services offers a fully managed service to migrate customer wo…" at bounding box center [237, 177] width 243 height 34
click at [116, 158] on input "c. AWS Professional Services offers a fully managed service to migrate customer…" at bounding box center [116, 155] width 0 height 5
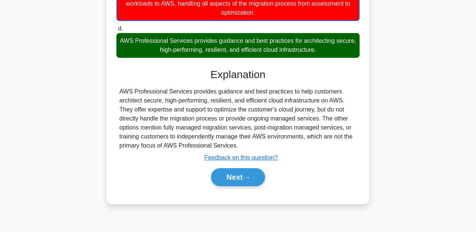
click at [247, 174] on button "Next" at bounding box center [238, 177] width 54 height 18
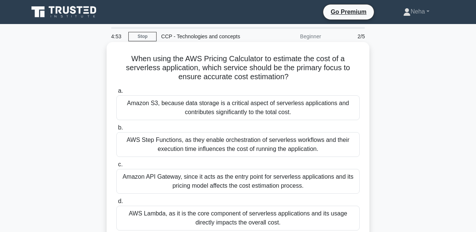
click at [257, 142] on div "AWS Step Functions, as they enable orchestration of serverless workflows and th…" at bounding box center [237, 144] width 243 height 25
click at [116, 130] on input "b. AWS Step Functions, as they enable orchestration of serverless workflows and…" at bounding box center [116, 127] width 0 height 5
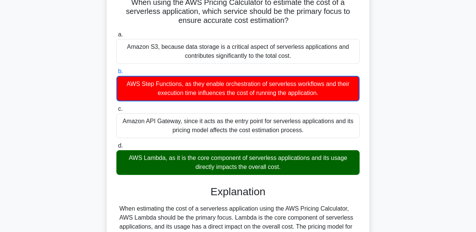
scroll to position [195, 0]
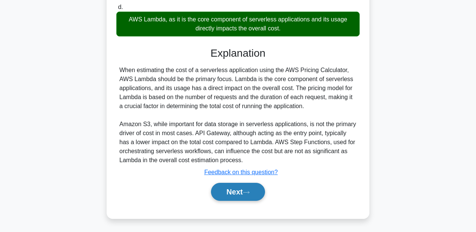
click at [249, 184] on button "Next" at bounding box center [238, 192] width 54 height 18
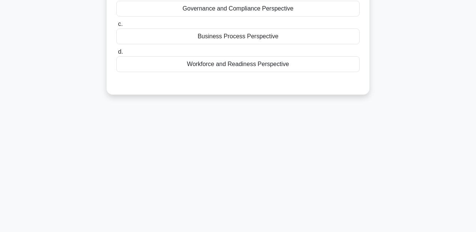
scroll to position [25, 0]
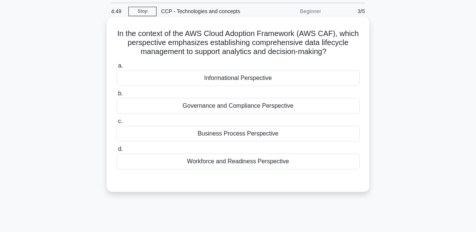
click at [251, 134] on div "Business Process Perspective" at bounding box center [237, 134] width 243 height 16
click at [116, 124] on input "c. Business Process Perspective" at bounding box center [116, 121] width 0 height 5
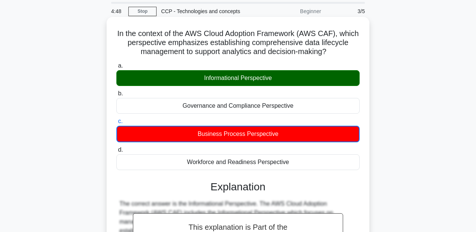
scroll to position [175, 0]
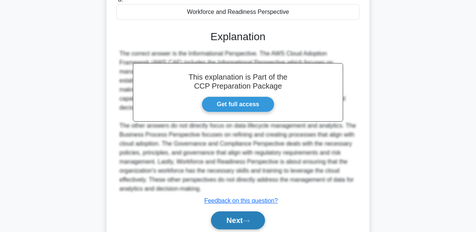
click at [242, 217] on button "Next" at bounding box center [238, 220] width 54 height 18
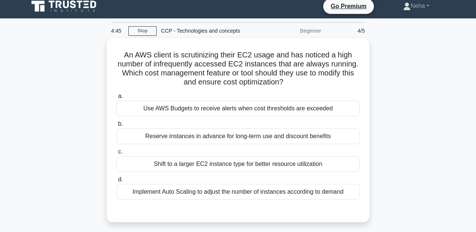
scroll to position [0, 0]
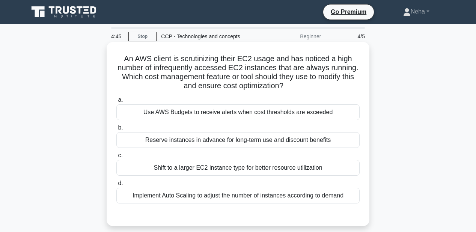
click at [253, 168] on div "Shift to a larger EC2 instance type for better resource utilization" at bounding box center [237, 168] width 243 height 16
click at [116, 158] on input "c. Shift to a larger EC2 instance type for better resource utilization" at bounding box center [116, 155] width 0 height 5
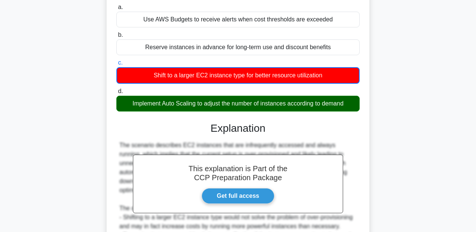
scroll to position [180, 0]
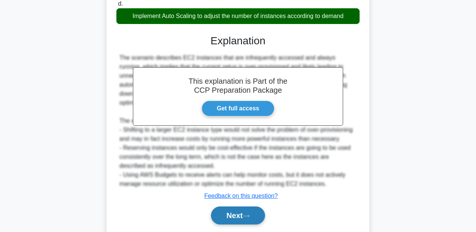
click at [244, 207] on button "Next" at bounding box center [238, 216] width 54 height 18
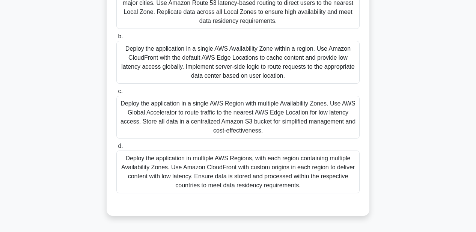
scroll to position [53, 0]
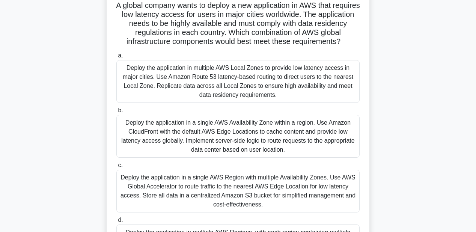
click at [250, 146] on div "Deploy the application in a single AWS Availability Zone within a region. Use A…" at bounding box center [237, 136] width 243 height 43
click at [116, 113] on input "b. Deploy the application in a single AWS Availability Zone within a region. Us…" at bounding box center [116, 110] width 0 height 5
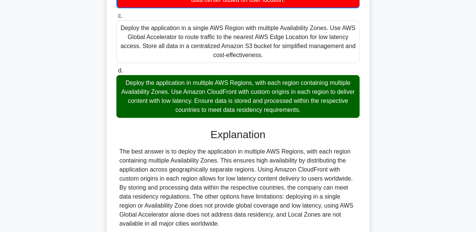
scroll to position [276, 0]
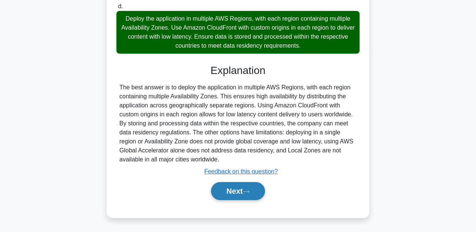
click at [247, 192] on icon at bounding box center [246, 192] width 7 height 4
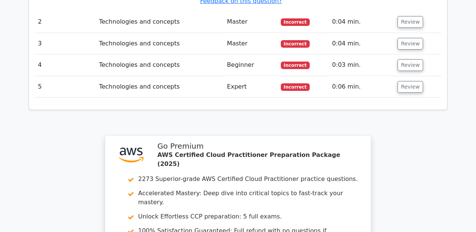
scroll to position [1066, 0]
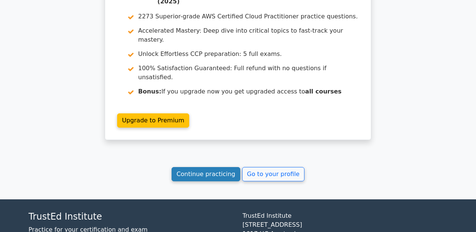
click at [234, 167] on link "Continue practicing" at bounding box center [206, 174] width 69 height 14
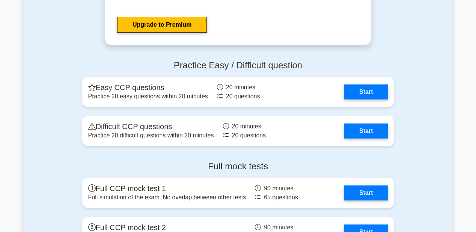
scroll to position [1653, 0]
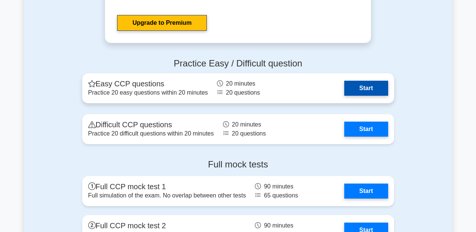
click at [386, 92] on link "Start" at bounding box center [366, 88] width 44 height 15
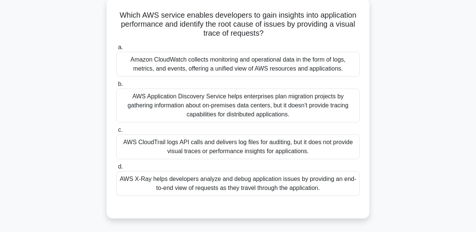
scroll to position [30, 0]
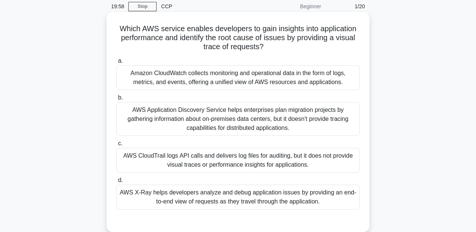
click at [300, 108] on div "AWS Application Discovery Service helps enterprises plan migration projects by …" at bounding box center [237, 119] width 243 height 34
click at [116, 100] on input "b. AWS Application Discovery Service helps enterprises plan migration projects …" at bounding box center [116, 97] width 0 height 5
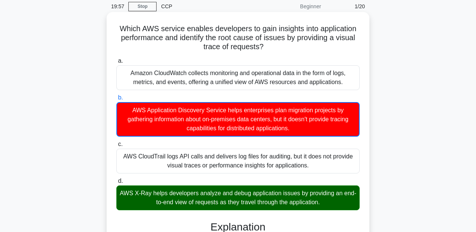
scroll to position [186, 0]
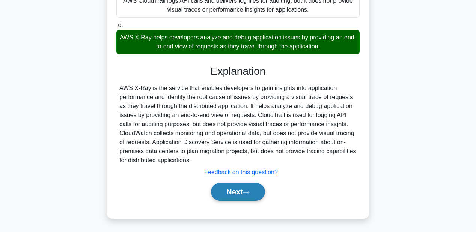
click at [239, 194] on button "Next" at bounding box center [238, 192] width 54 height 18
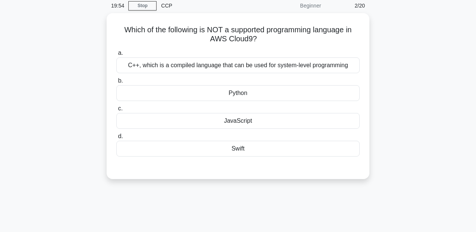
scroll to position [0, 0]
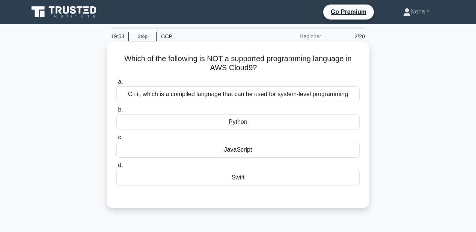
click at [246, 153] on div "JavaScript" at bounding box center [237, 150] width 243 height 16
click at [116, 140] on input "c. JavaScript" at bounding box center [116, 137] width 0 height 5
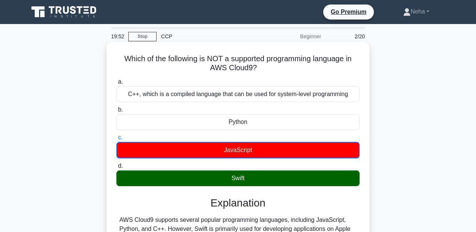
scroll to position [174, 0]
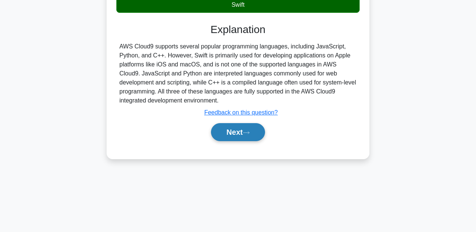
click at [246, 131] on icon at bounding box center [246, 133] width 7 height 4
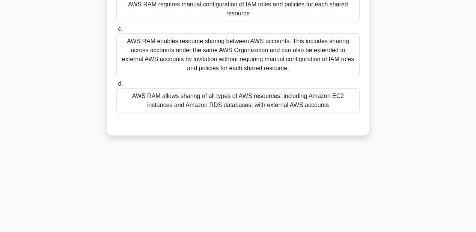
scroll to position [53, 0]
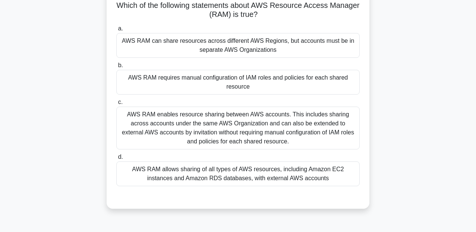
click at [247, 134] on div "AWS RAM enables resource sharing between AWS accounts. This includes sharing ac…" at bounding box center [237, 128] width 243 height 43
click at [116, 105] on input "c. AWS RAM enables resource sharing between AWS accounts. This includes sharing…" at bounding box center [116, 102] width 0 height 5
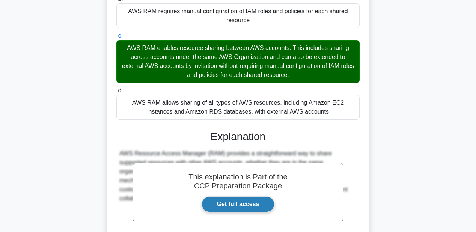
scroll to position [194, 0]
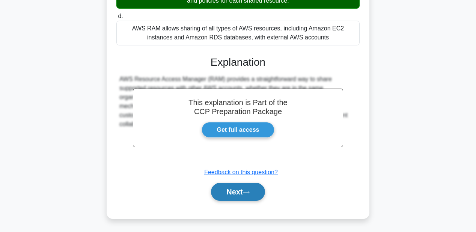
click at [244, 195] on button "Next" at bounding box center [238, 192] width 54 height 18
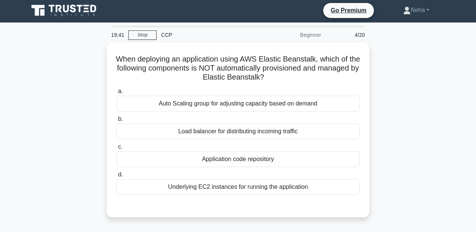
scroll to position [0, 0]
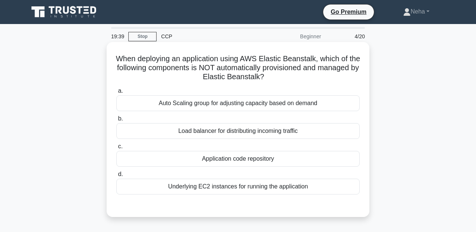
click at [253, 159] on div "Application code repository" at bounding box center [237, 159] width 243 height 16
click at [116, 149] on input "c. Application code repository" at bounding box center [116, 146] width 0 height 5
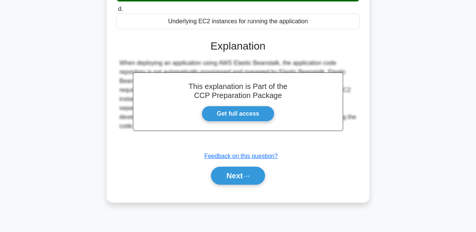
scroll to position [174, 0]
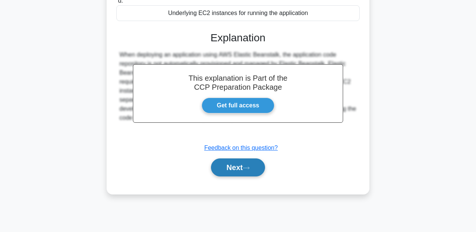
click at [253, 162] on button "Next" at bounding box center [238, 167] width 54 height 18
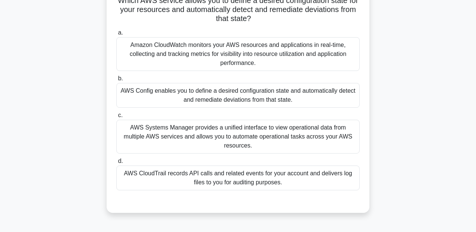
scroll to position [90, 0]
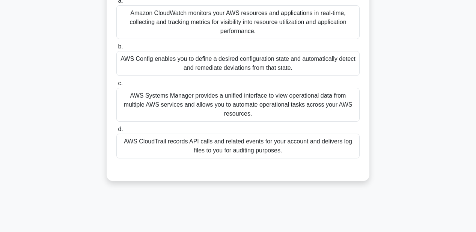
click at [254, 158] on div "AWS CloudTrail records API calls and related events for your account and delive…" at bounding box center [237, 146] width 243 height 25
click at [116, 132] on input "d. AWS CloudTrail records API calls and related events for your account and del…" at bounding box center [116, 129] width 0 height 5
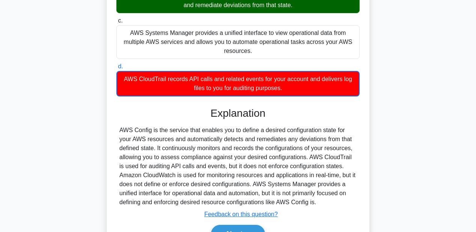
scroll to position [195, 0]
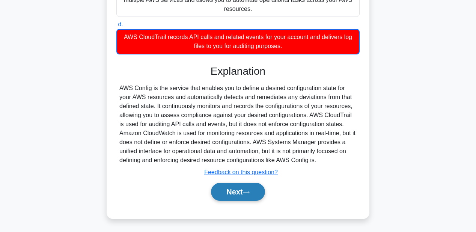
click at [246, 188] on button "Next" at bounding box center [238, 192] width 54 height 18
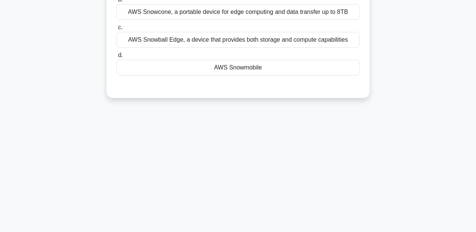
scroll to position [117, 0]
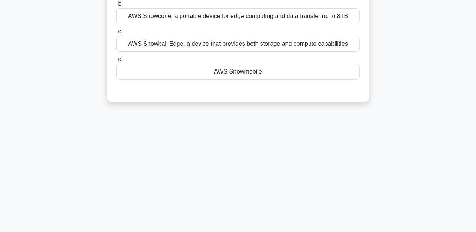
click at [261, 64] on div "AWS Snowmobile" at bounding box center [237, 72] width 243 height 16
click at [116, 57] on input "d. AWS Snowmobile" at bounding box center [116, 59] width 0 height 5
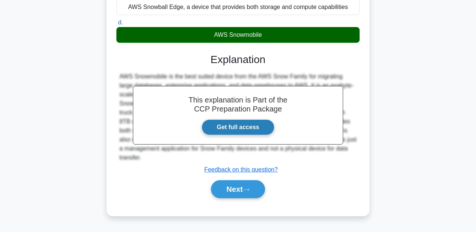
scroll to position [174, 0]
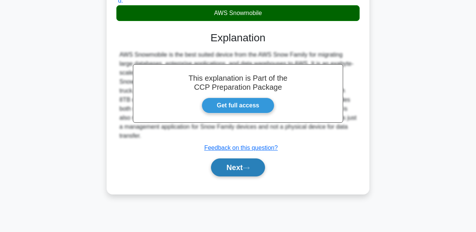
click at [234, 161] on button "Next" at bounding box center [238, 167] width 54 height 18
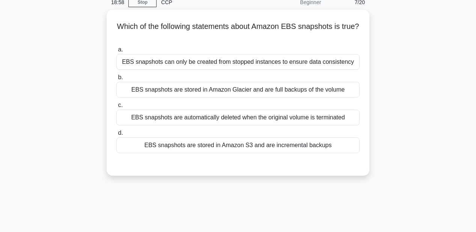
scroll to position [23, 0]
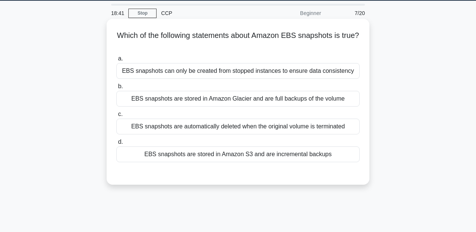
click at [266, 154] on div "EBS snapshots are stored in Amazon S3 and are incremental backups" at bounding box center [237, 154] width 243 height 16
click at [116, 145] on input "d. EBS snapshots are stored in Amazon S3 and are incremental backups" at bounding box center [116, 142] width 0 height 5
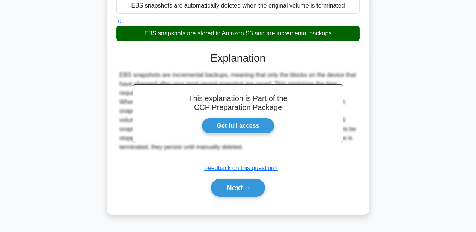
scroll to position [174, 0]
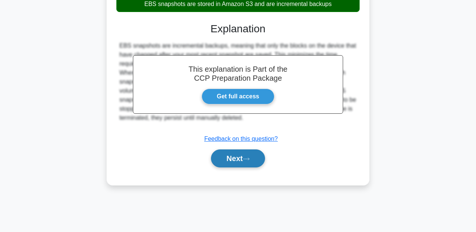
click at [261, 155] on button "Next" at bounding box center [238, 158] width 54 height 18
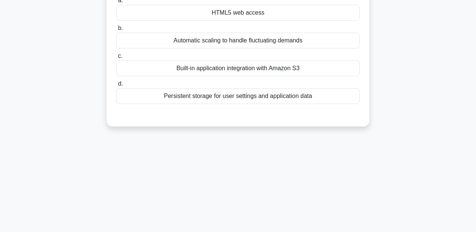
scroll to position [23, 0]
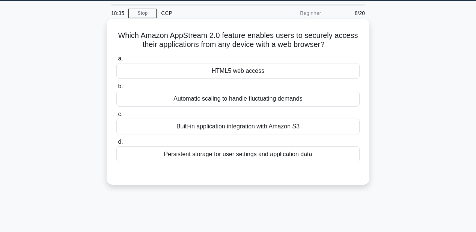
click at [272, 72] on div "HTML5 web access" at bounding box center [237, 71] width 243 height 16
click at [116, 61] on input "a. HTML5 web access" at bounding box center [116, 58] width 0 height 5
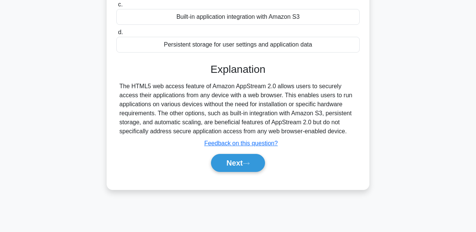
scroll to position [143, 0]
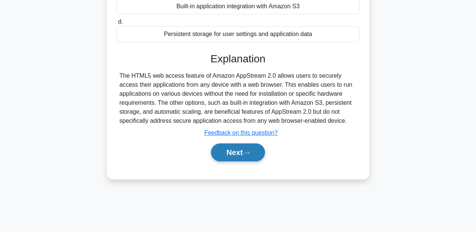
click at [238, 151] on button "Next" at bounding box center [238, 152] width 54 height 18
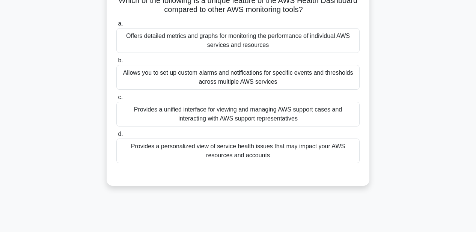
scroll to position [53, 0]
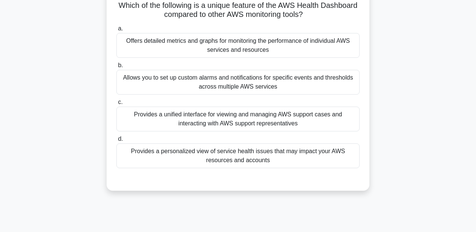
click at [267, 82] on div "Allows you to set up custom alarms and notifications for specific events and th…" at bounding box center [237, 82] width 243 height 25
click at [116, 68] on input "b. Allows you to set up custom alarms and notifications for specific events and…" at bounding box center [116, 65] width 0 height 5
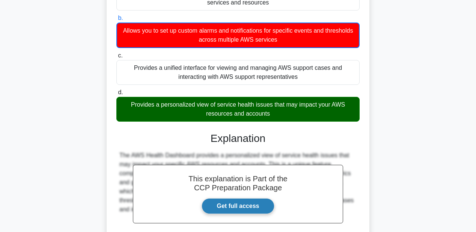
scroll to position [143, 0]
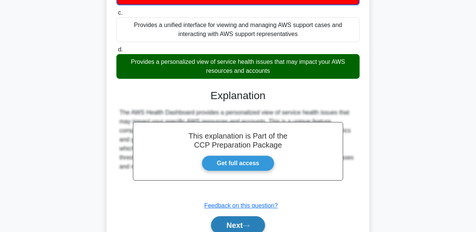
click at [234, 223] on button "Next" at bounding box center [238, 225] width 54 height 18
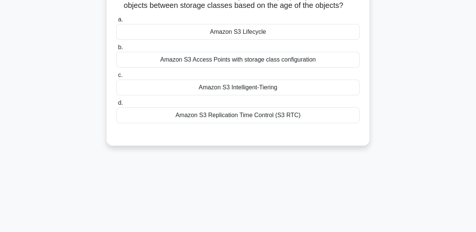
scroll to position [53, 0]
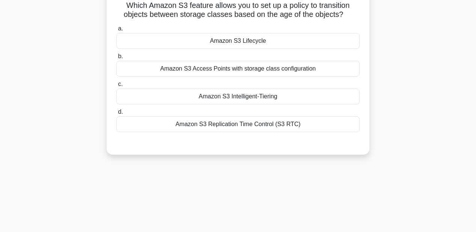
click at [278, 40] on div "Amazon S3 Lifecycle" at bounding box center [237, 41] width 243 height 16
click at [116, 31] on input "a. Amazon S3 Lifecycle" at bounding box center [116, 28] width 0 height 5
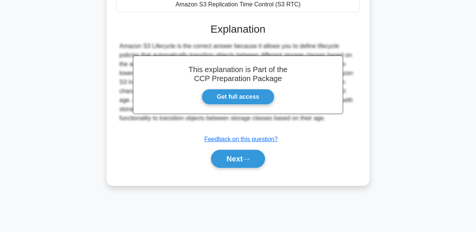
scroll to position [174, 0]
click at [245, 151] on button "Next" at bounding box center [238, 158] width 54 height 18
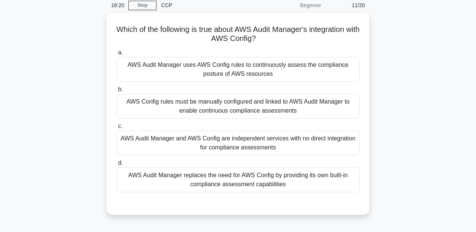
scroll to position [23, 0]
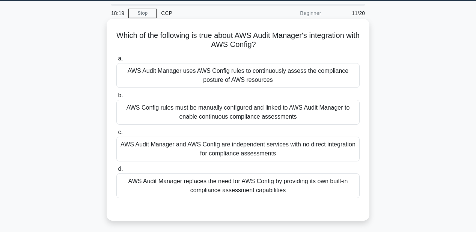
click at [254, 114] on div "AWS Config rules must be manually configured and linked to AWS Audit Manager to…" at bounding box center [237, 112] width 243 height 25
click at [116, 98] on input "b. AWS Config rules must be manually configured and linked to AWS Audit Manager…" at bounding box center [116, 95] width 0 height 5
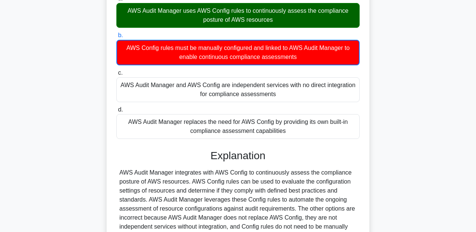
scroll to position [174, 0]
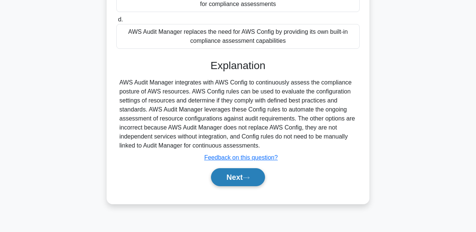
click at [241, 181] on button "Next" at bounding box center [238, 177] width 54 height 18
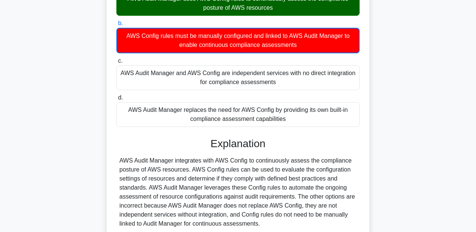
scroll to position [23, 0]
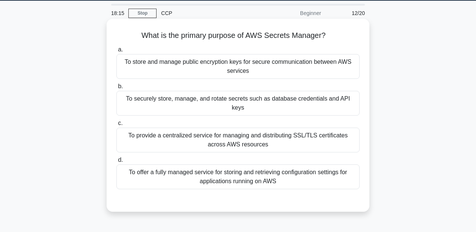
click at [264, 96] on div "To securely store, manage, and rotate secrets such as database credentials and …" at bounding box center [237, 103] width 243 height 25
click at [116, 89] on input "b. To securely store, manage, and rotate secrets such as database credentials a…" at bounding box center [116, 86] width 0 height 5
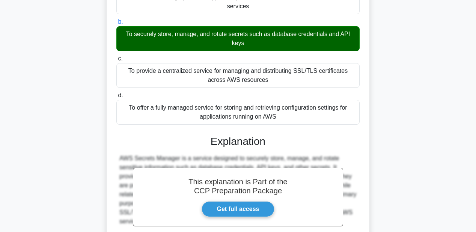
scroll to position [174, 0]
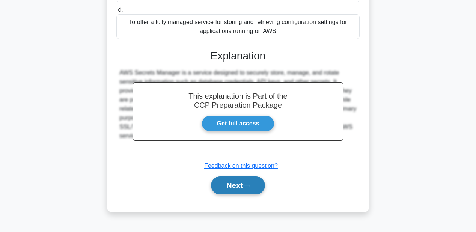
click at [237, 186] on button "Next" at bounding box center [238, 186] width 54 height 18
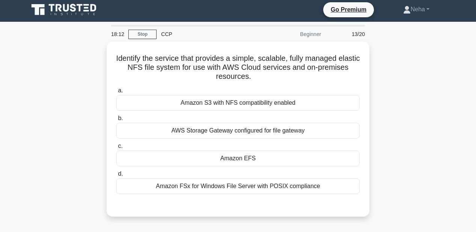
scroll to position [0, 0]
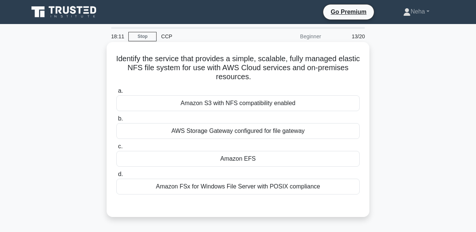
click at [258, 155] on div "Amazon EFS" at bounding box center [237, 159] width 243 height 16
click at [116, 149] on input "c. Amazon EFS" at bounding box center [116, 146] width 0 height 5
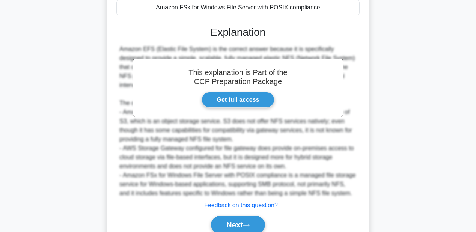
scroll to position [212, 0]
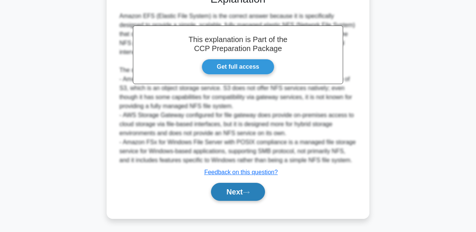
click at [241, 195] on button "Next" at bounding box center [238, 192] width 54 height 18
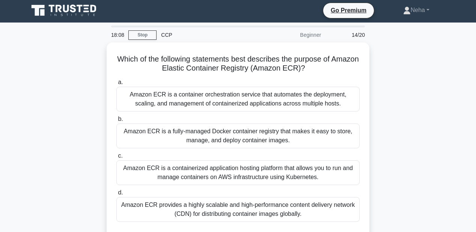
scroll to position [0, 0]
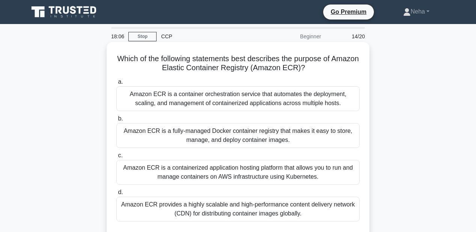
click at [259, 95] on div "Amazon ECR is a container orchestration service that automates the deployment, …" at bounding box center [237, 98] width 243 height 25
click at [116, 85] on input "a. Amazon ECR is a container orchestration service that automates the deploymen…" at bounding box center [116, 82] width 0 height 5
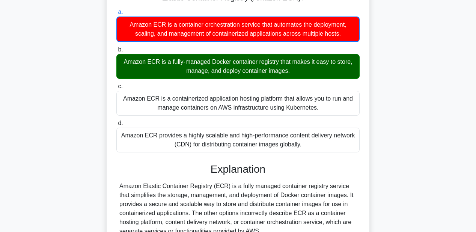
scroll to position [120, 0]
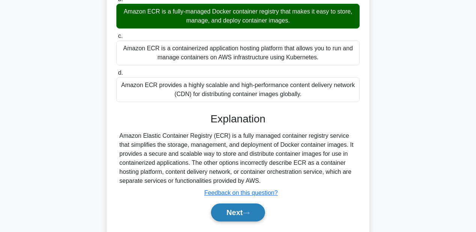
click at [240, 209] on button "Next" at bounding box center [238, 213] width 54 height 18
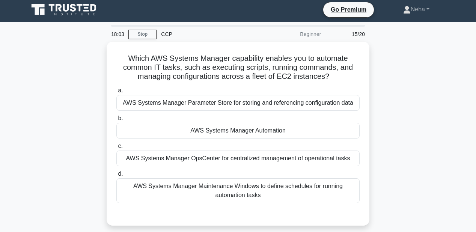
scroll to position [0, 0]
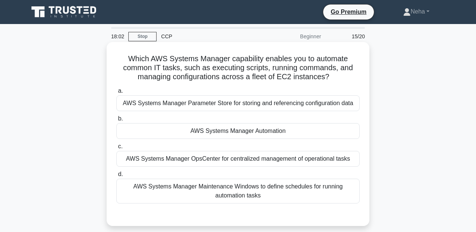
click at [262, 129] on div "AWS Systems Manager Automation" at bounding box center [237, 131] width 243 height 16
click at [116, 121] on input "b. AWS Systems Manager Automation" at bounding box center [116, 118] width 0 height 5
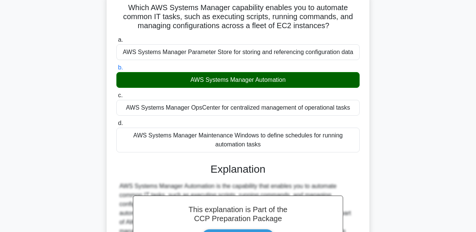
scroll to position [150, 0]
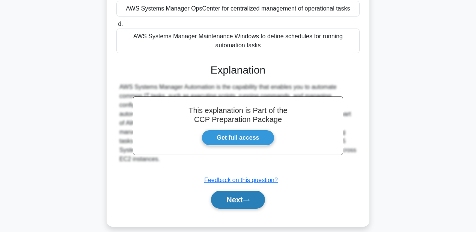
click at [227, 201] on button "Next" at bounding box center [238, 200] width 54 height 18
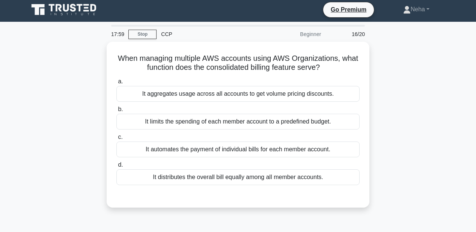
scroll to position [0, 0]
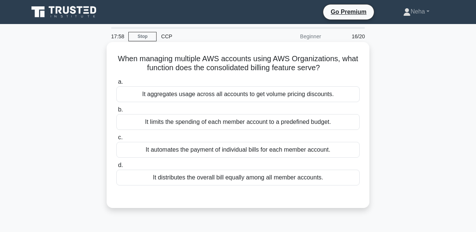
click at [239, 181] on div "It distributes the overall bill equally among all member accounts." at bounding box center [237, 178] width 243 height 16
click at [116, 168] on input "d. It distributes the overall bill equally among all member accounts." at bounding box center [116, 165] width 0 height 5
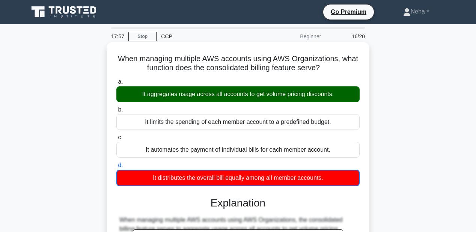
scroll to position [150, 0]
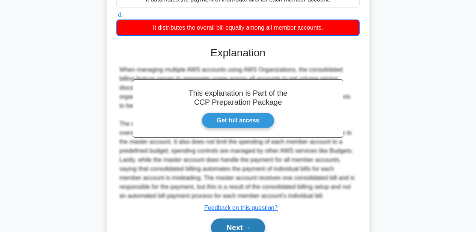
click at [233, 227] on button "Next" at bounding box center [238, 228] width 54 height 18
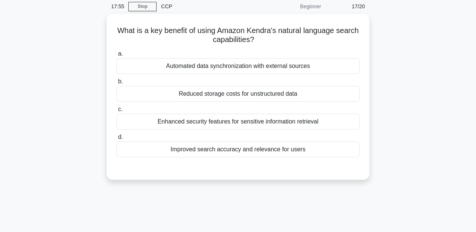
scroll to position [30, 0]
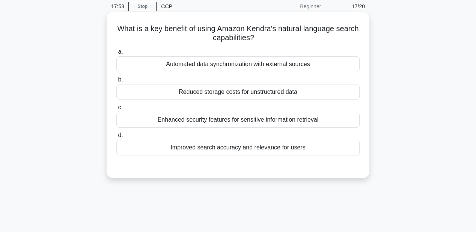
click at [260, 90] on div "Reduced storage costs for unstructured data" at bounding box center [237, 92] width 243 height 16
click at [116, 82] on input "b. Reduced storage costs for unstructured data" at bounding box center [116, 79] width 0 height 5
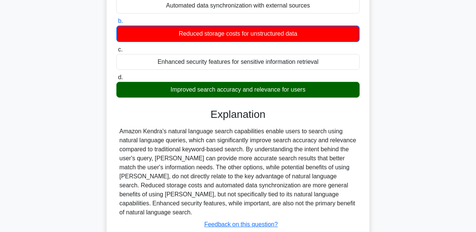
scroll to position [150, 0]
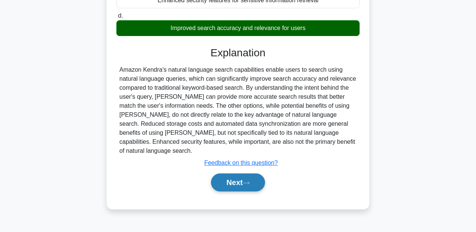
click at [246, 177] on button "Next" at bounding box center [238, 183] width 54 height 18
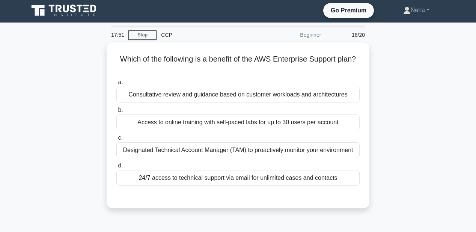
scroll to position [0, 0]
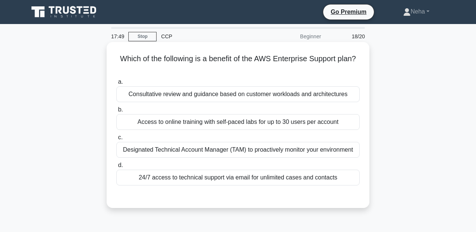
click at [272, 128] on div "Access to online training with self-paced labs for up to 30 users per account" at bounding box center [237, 122] width 243 height 16
click at [116, 112] on input "b. Access to online training with self-paced labs for up to 30 users per account" at bounding box center [116, 109] width 0 height 5
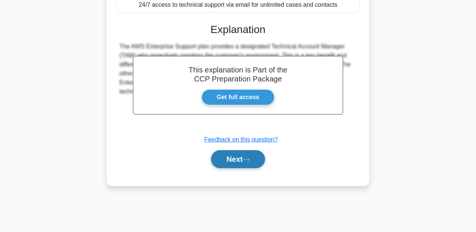
click at [249, 161] on icon at bounding box center [246, 159] width 6 height 2
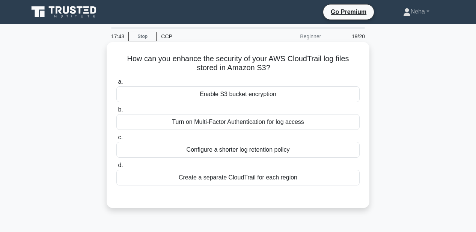
click at [273, 92] on div "Enable S3 bucket encryption" at bounding box center [237, 94] width 243 height 16
click at [116, 85] on input "a. Enable S3 bucket encryption" at bounding box center [116, 82] width 0 height 5
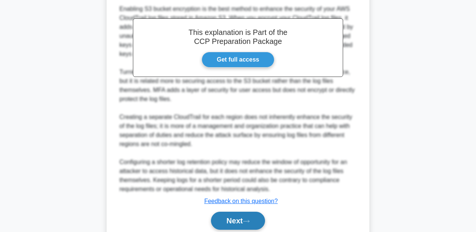
click at [250, 216] on button "Next" at bounding box center [238, 221] width 54 height 18
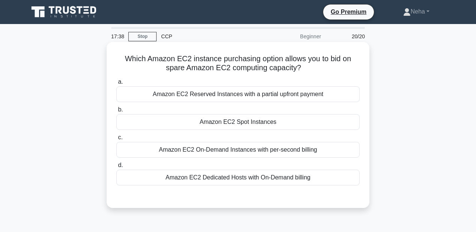
click at [274, 120] on div "Amazon EC2 Spot Instances" at bounding box center [237, 122] width 243 height 16
click at [116, 112] on input "b. Amazon EC2 Spot Instances" at bounding box center [116, 109] width 0 height 5
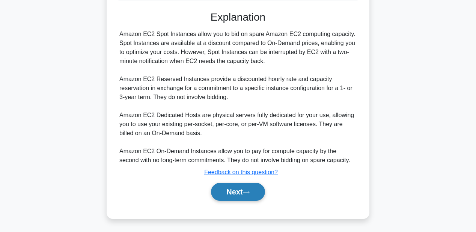
click at [222, 190] on button "Next" at bounding box center [238, 192] width 54 height 18
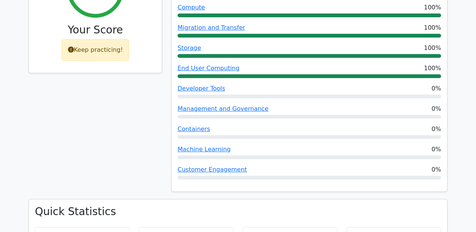
scroll to position [331, 0]
